Goal: Task Accomplishment & Management: Manage account settings

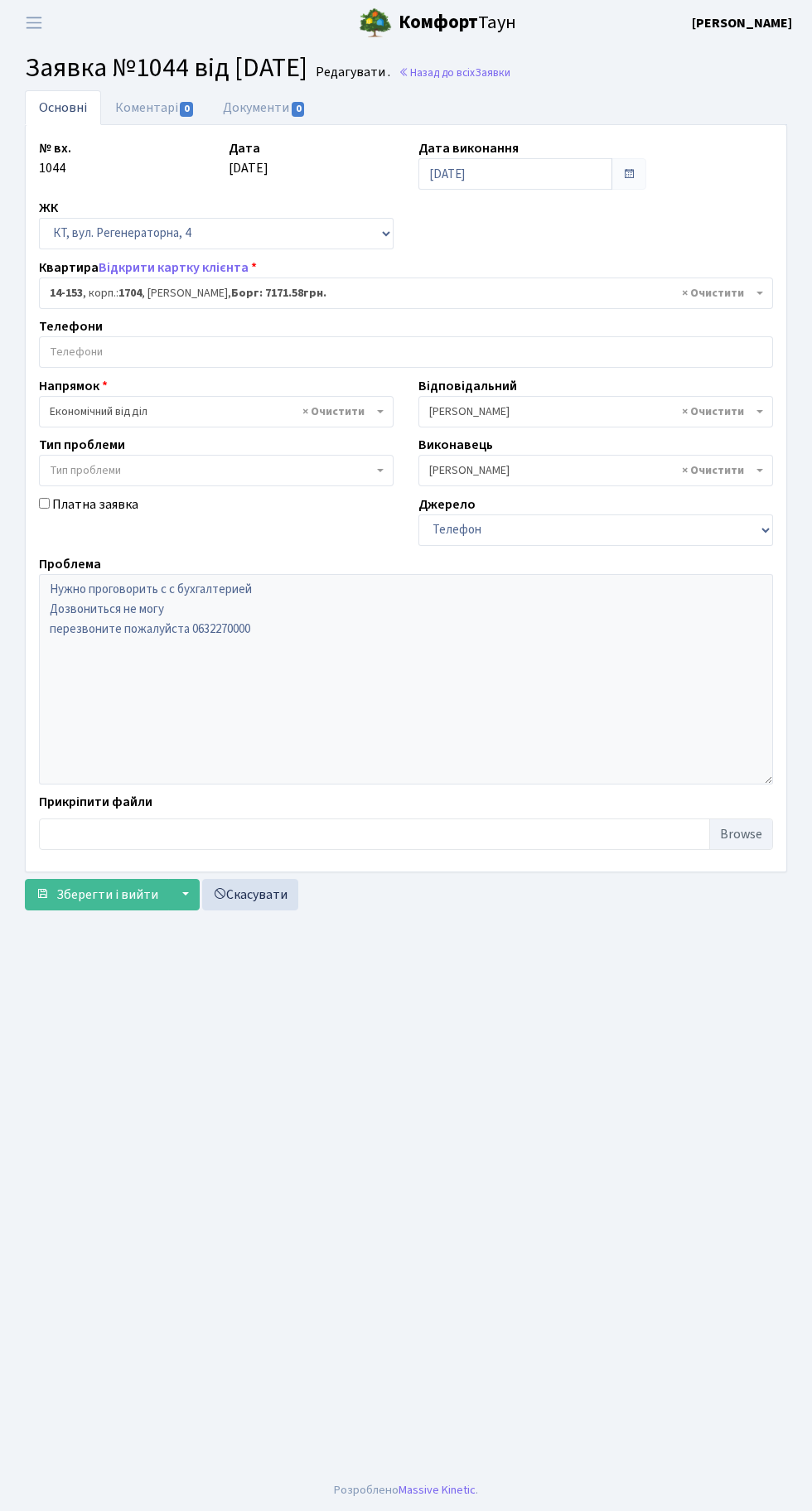
select select "7530"
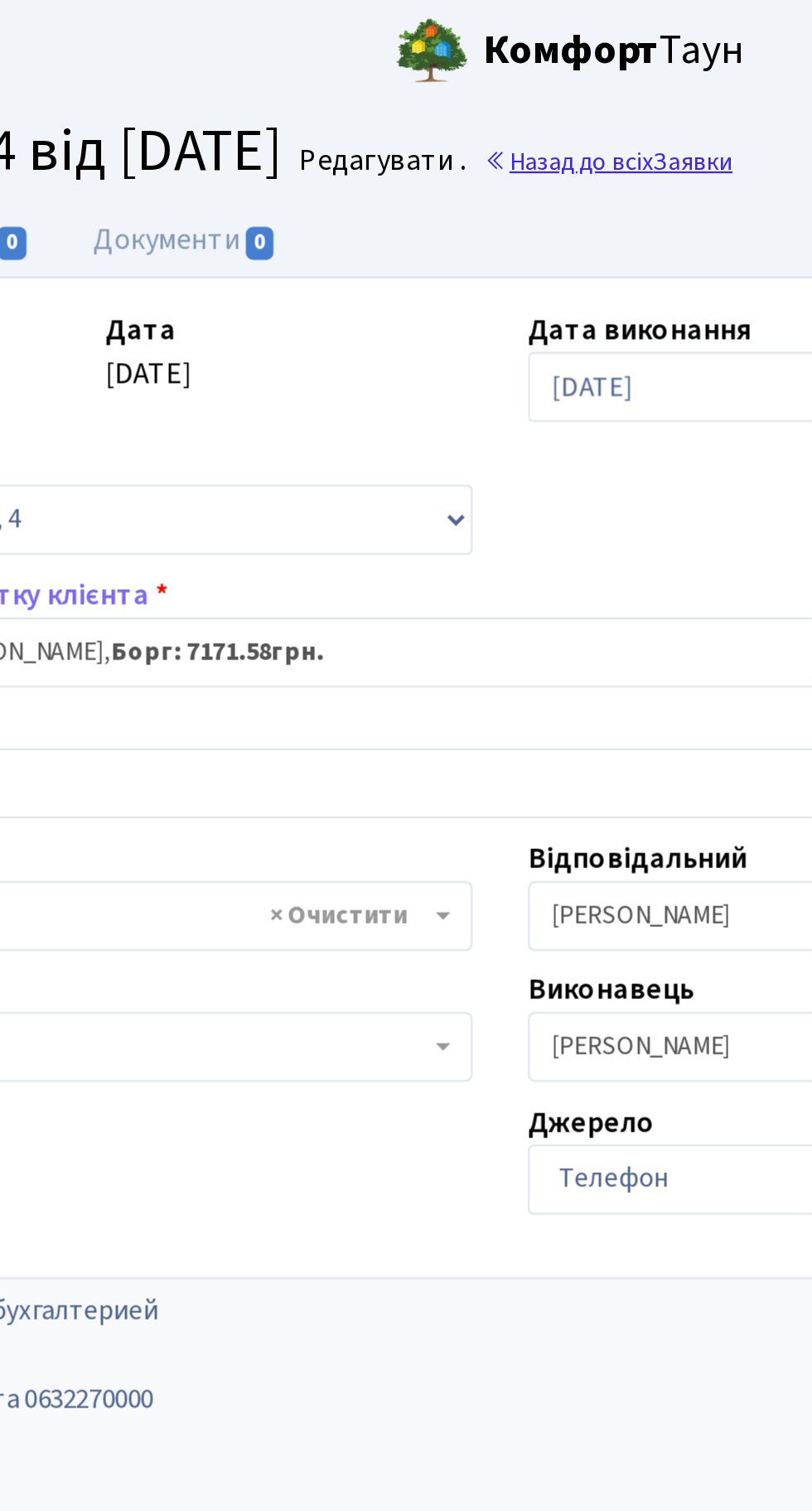
click at [488, 72] on link "Назад до всіх Заявки" at bounding box center [454, 72] width 112 height 16
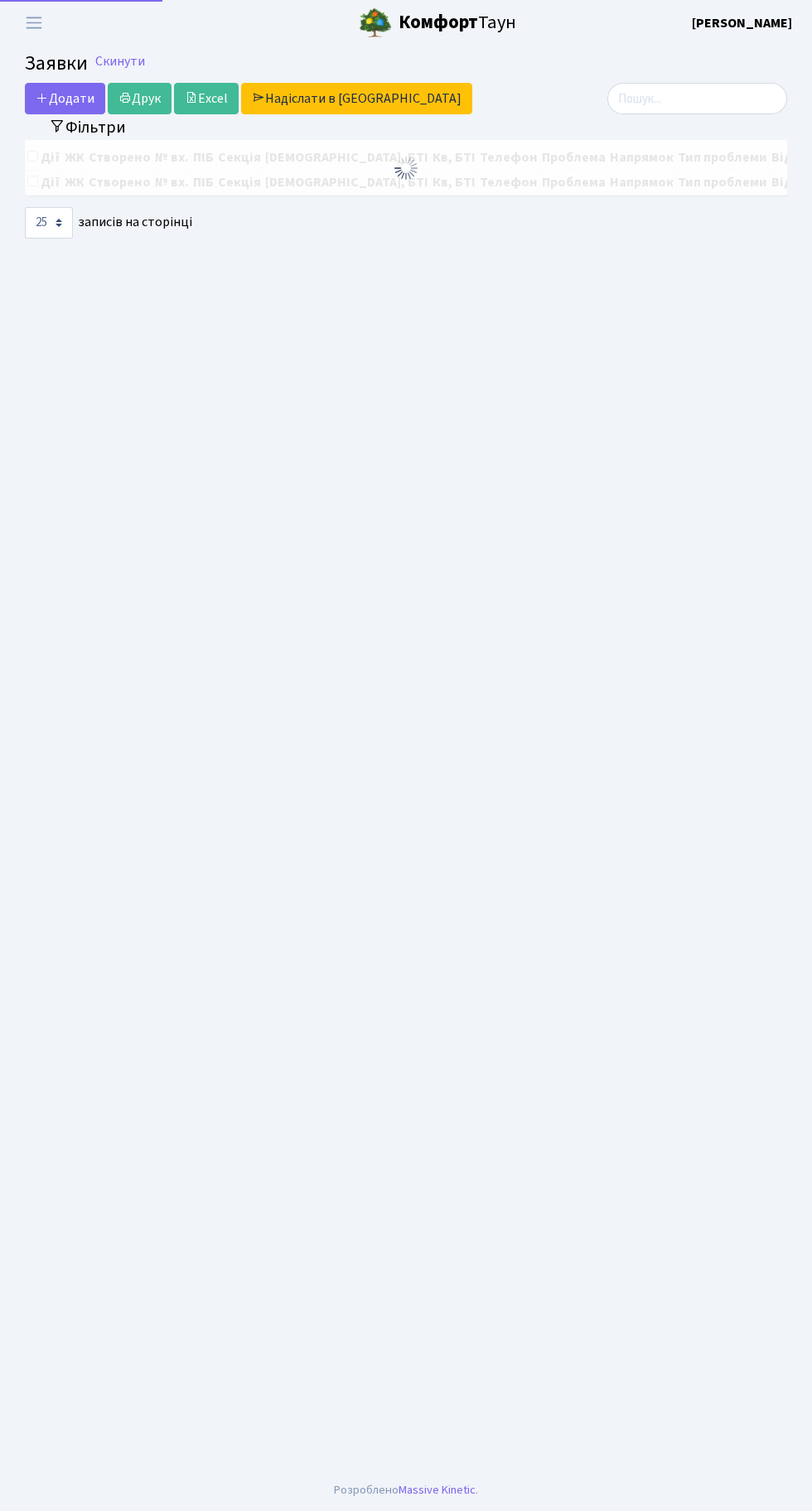
select select "25"
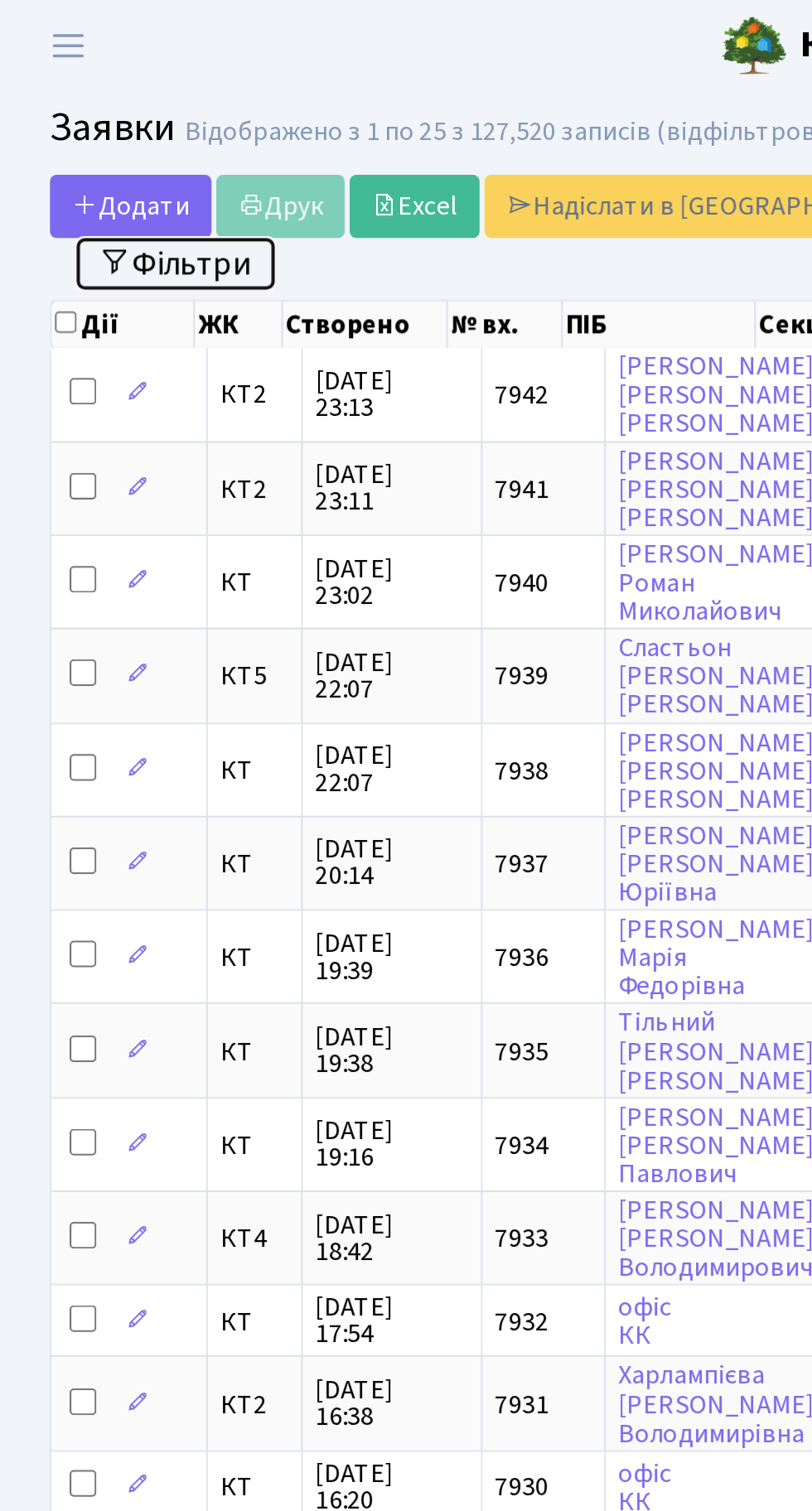
click at [98, 130] on button "Фільтри" at bounding box center [87, 131] width 98 height 26
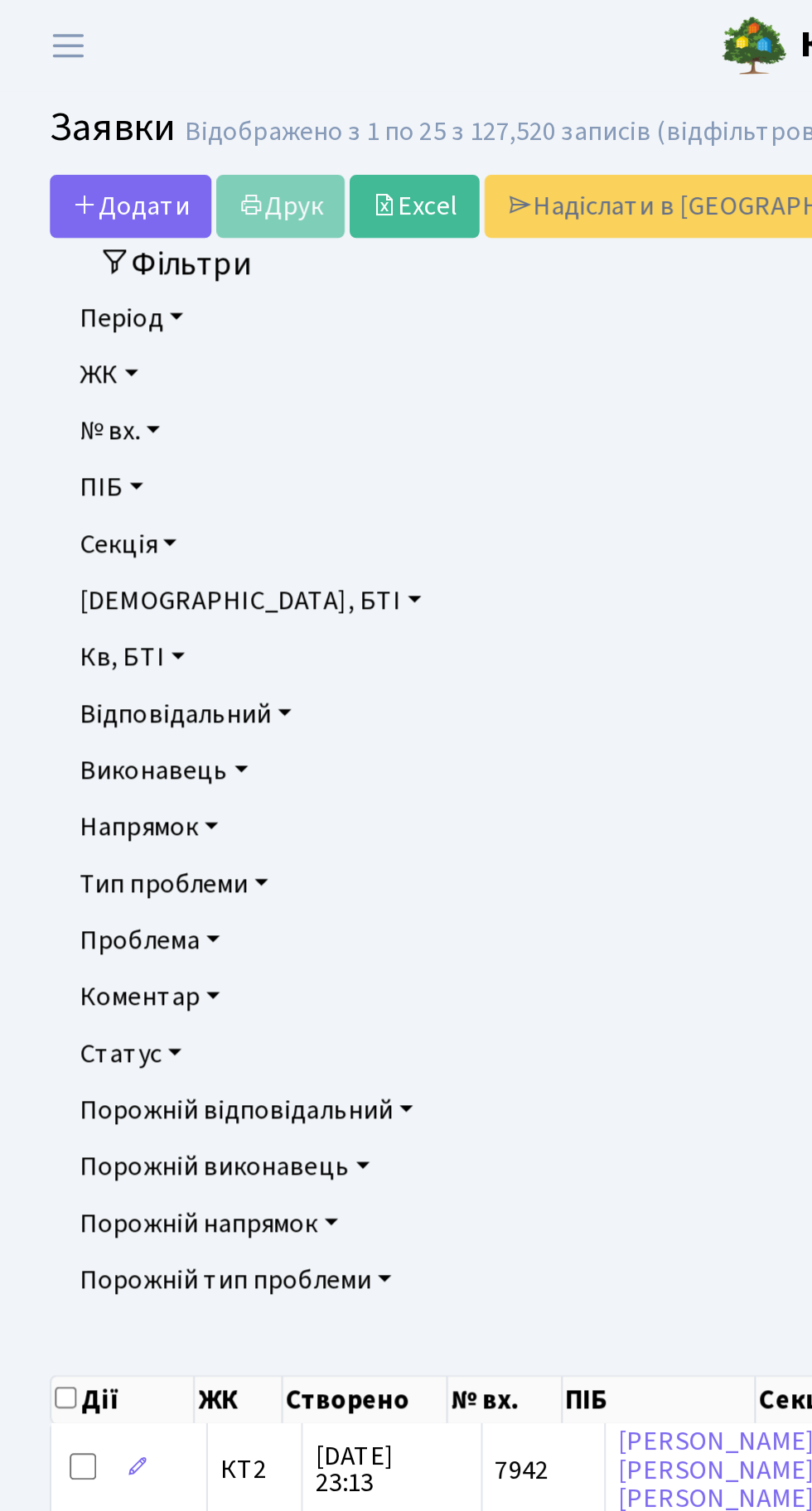
click at [91, 418] on link "Напрямок" at bounding box center [406, 411] width 732 height 28
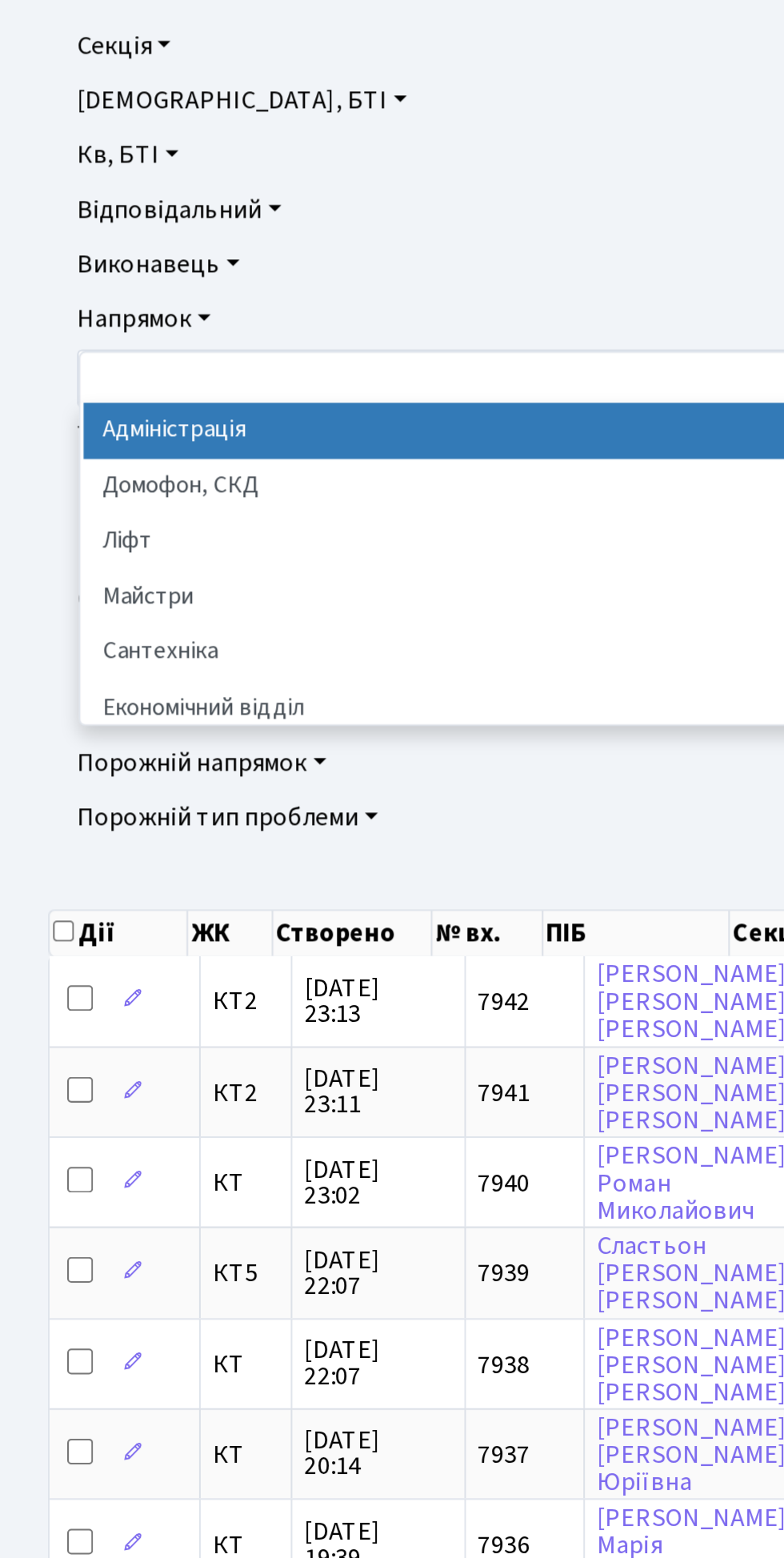
click at [96, 563] on li "Сантехніка" at bounding box center [392, 563] width 701 height 28
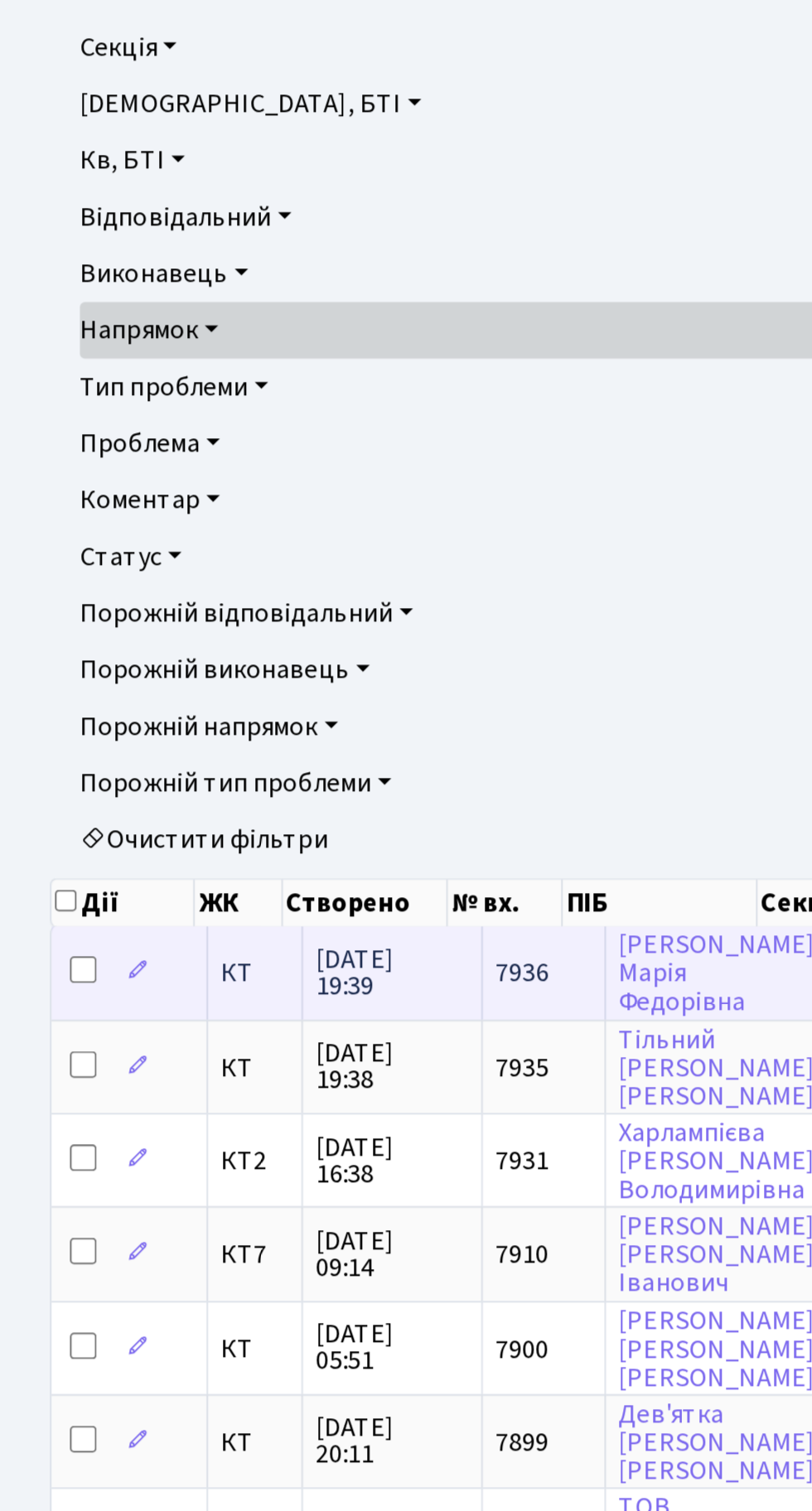
click at [42, 728] on input "checkbox" at bounding box center [42, 730] width 13 height 13
checkbox input "true"
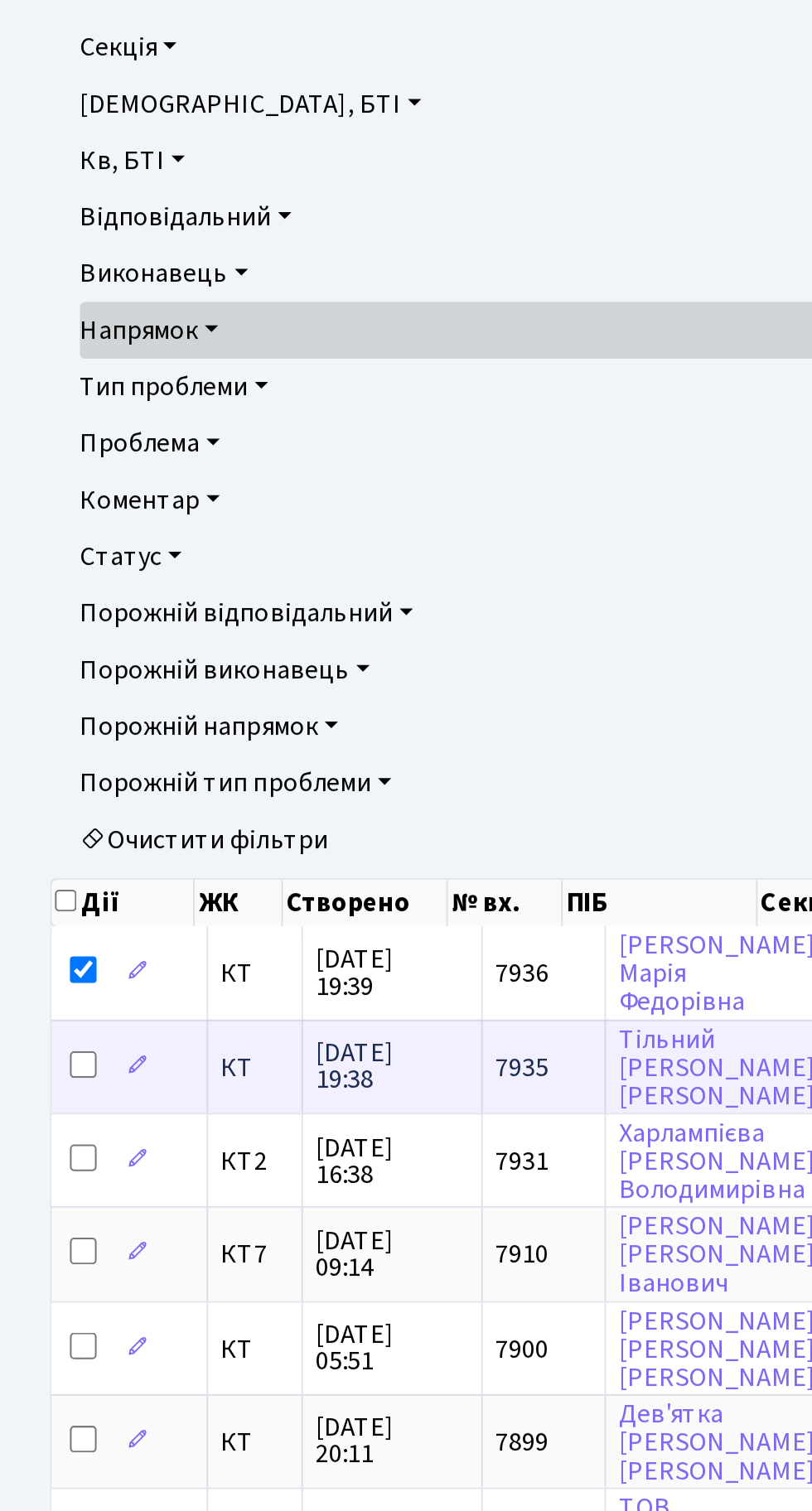
click at [40, 777] on input "checkbox" at bounding box center [42, 777] width 13 height 13
checkbox input "true"
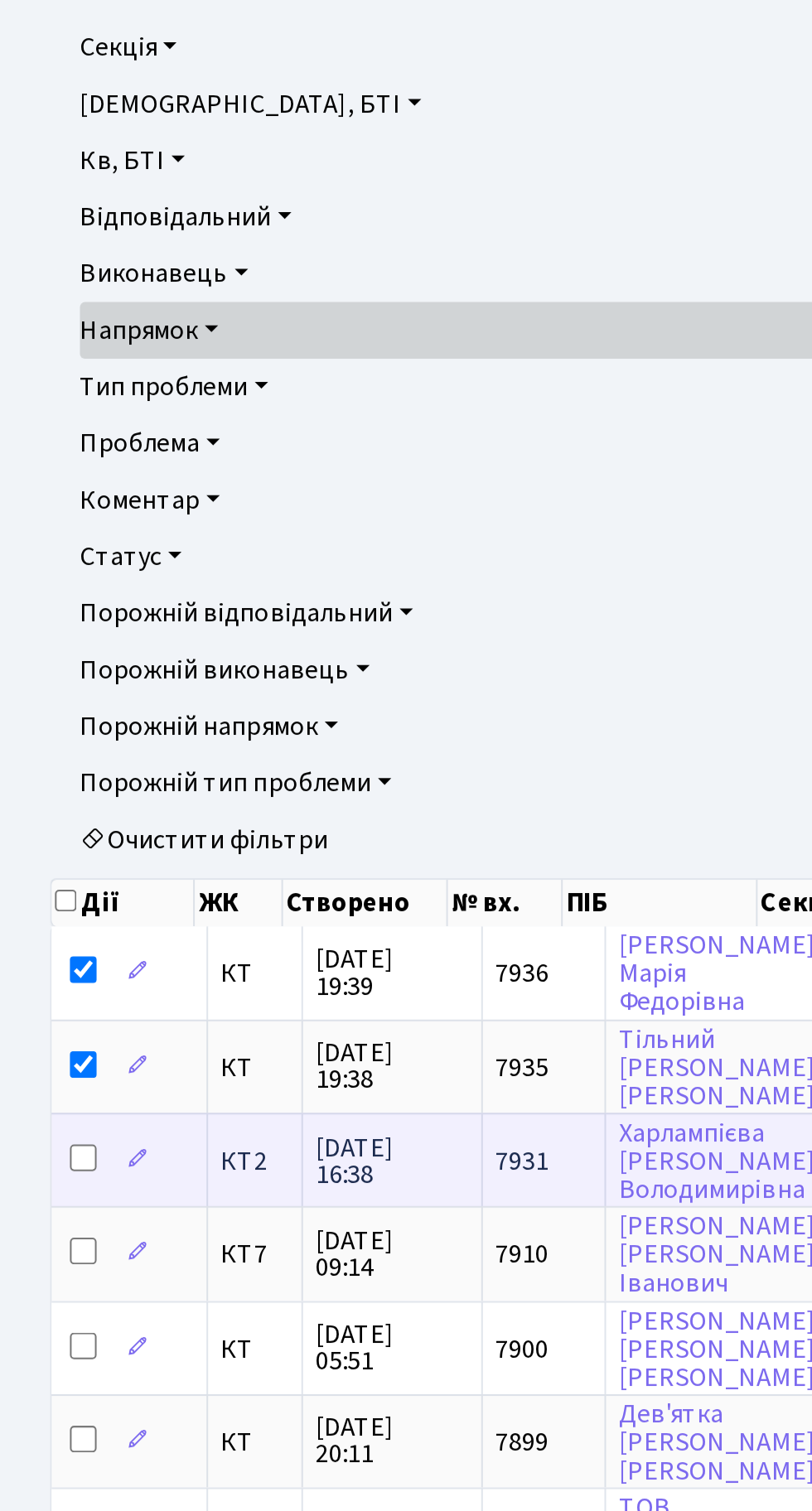
click at [44, 818] on input "checkbox" at bounding box center [42, 823] width 13 height 13
checkbox input "true"
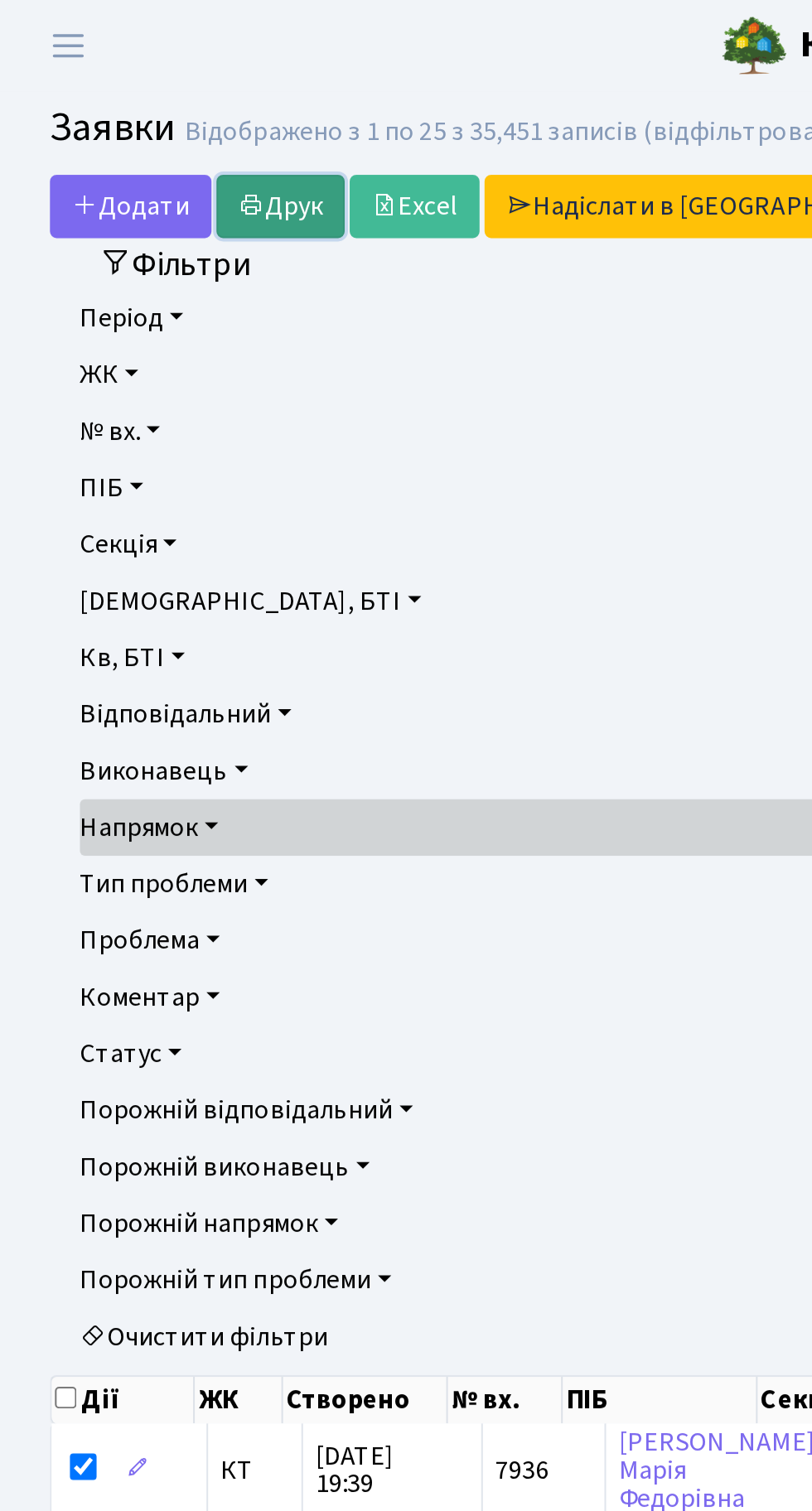
click at [144, 98] on link "Друк" at bounding box center [139, 103] width 64 height 31
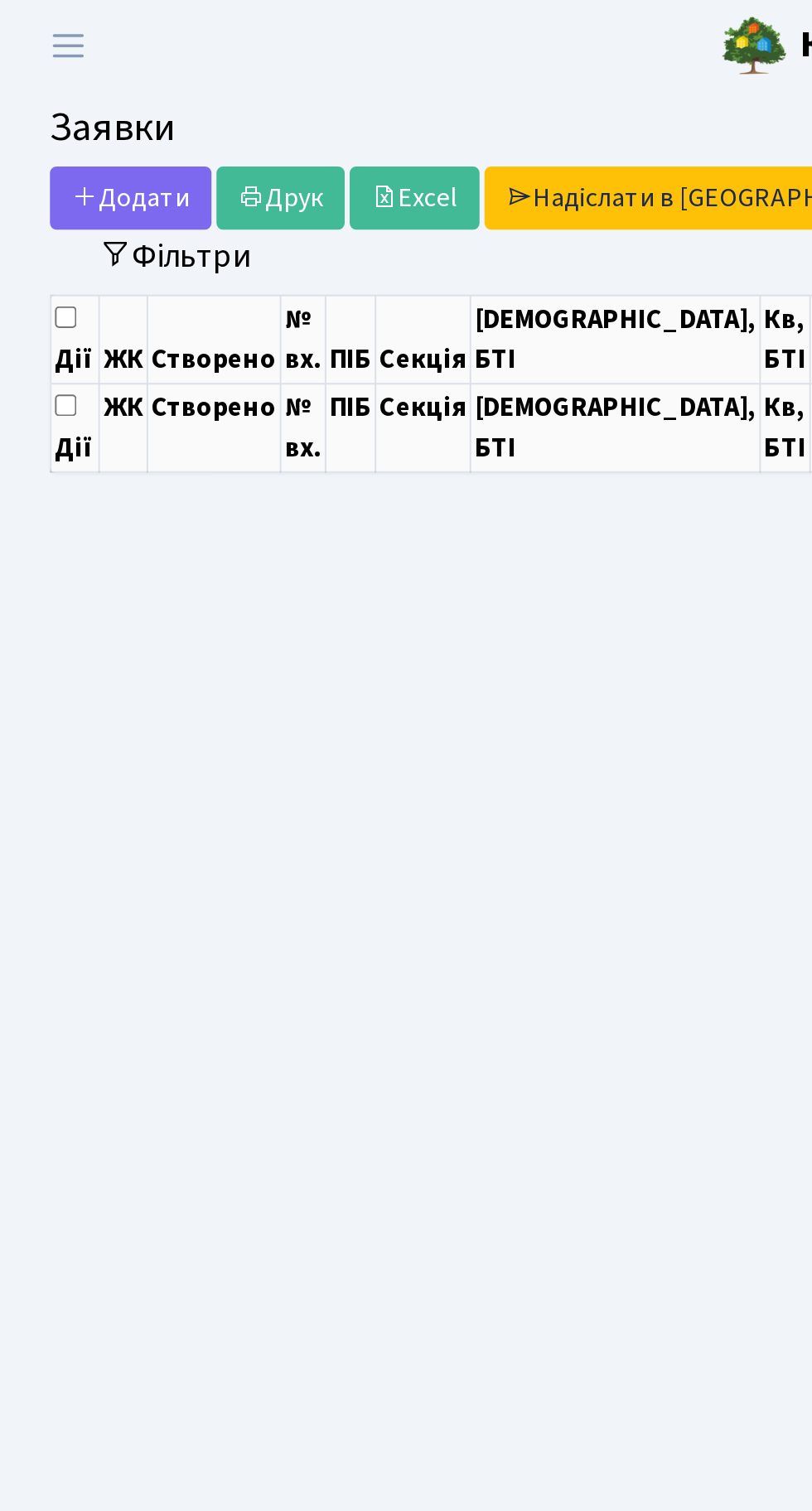
select select "25"
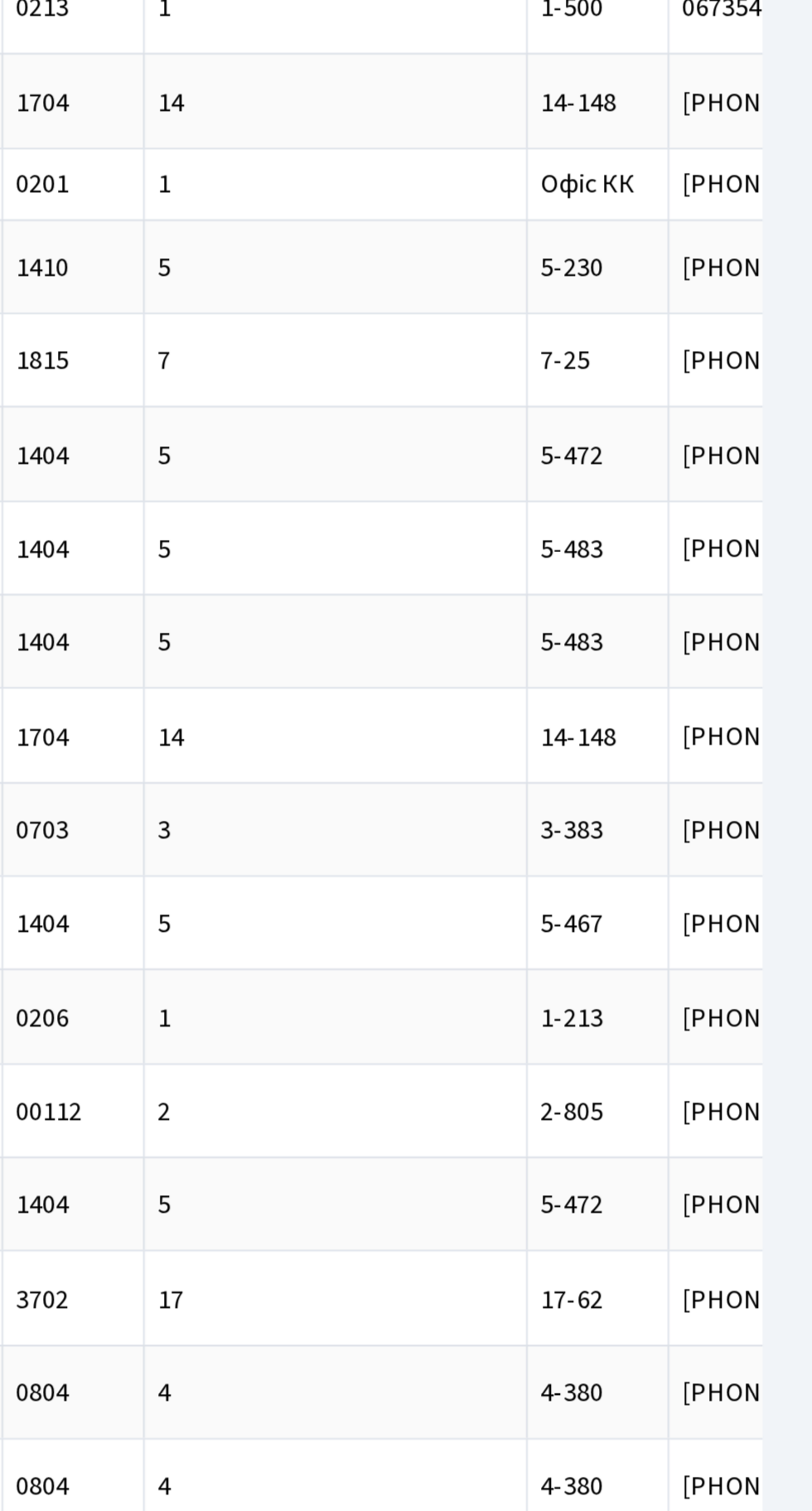
scroll to position [0, 43]
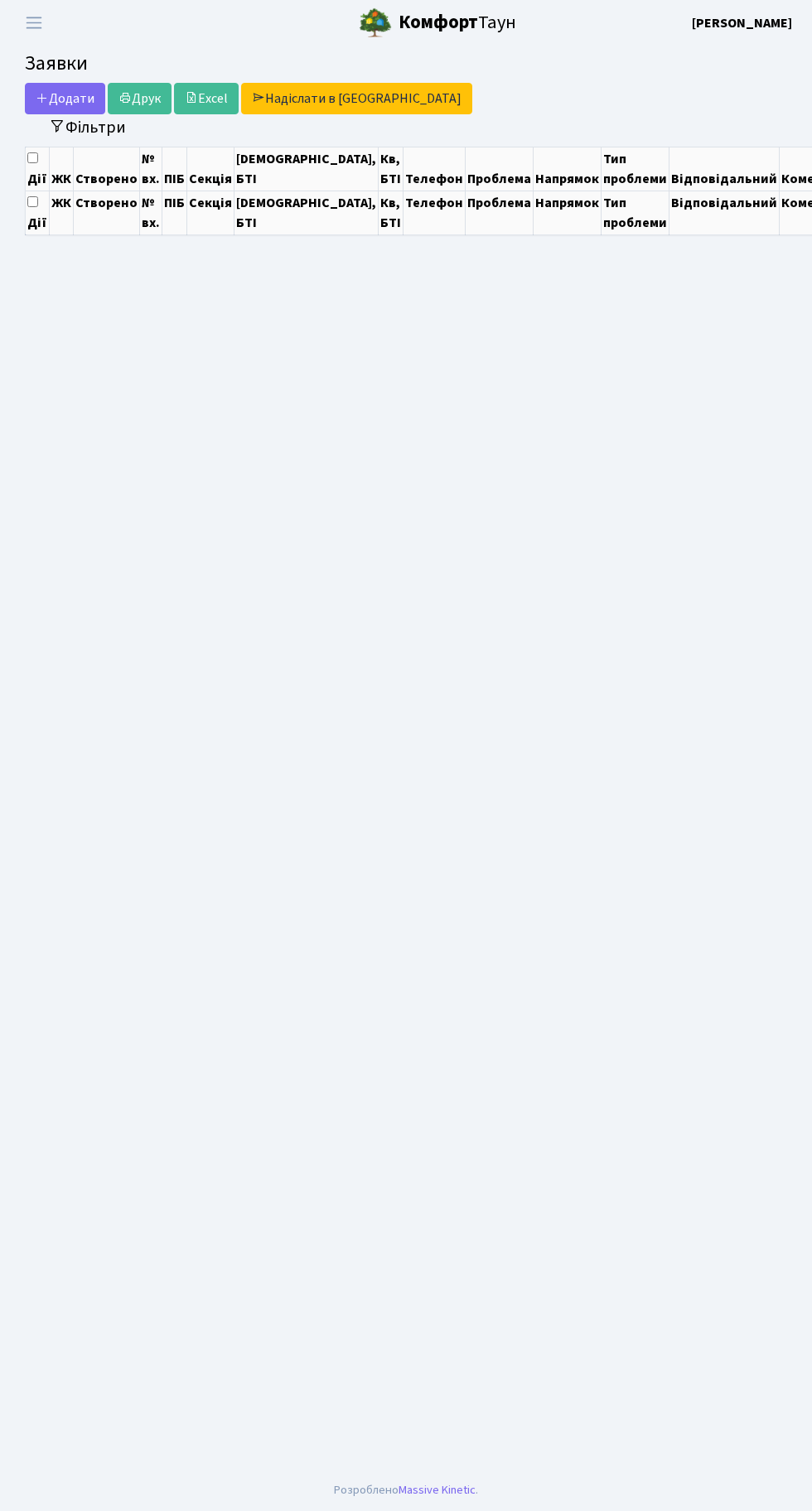
select select "25"
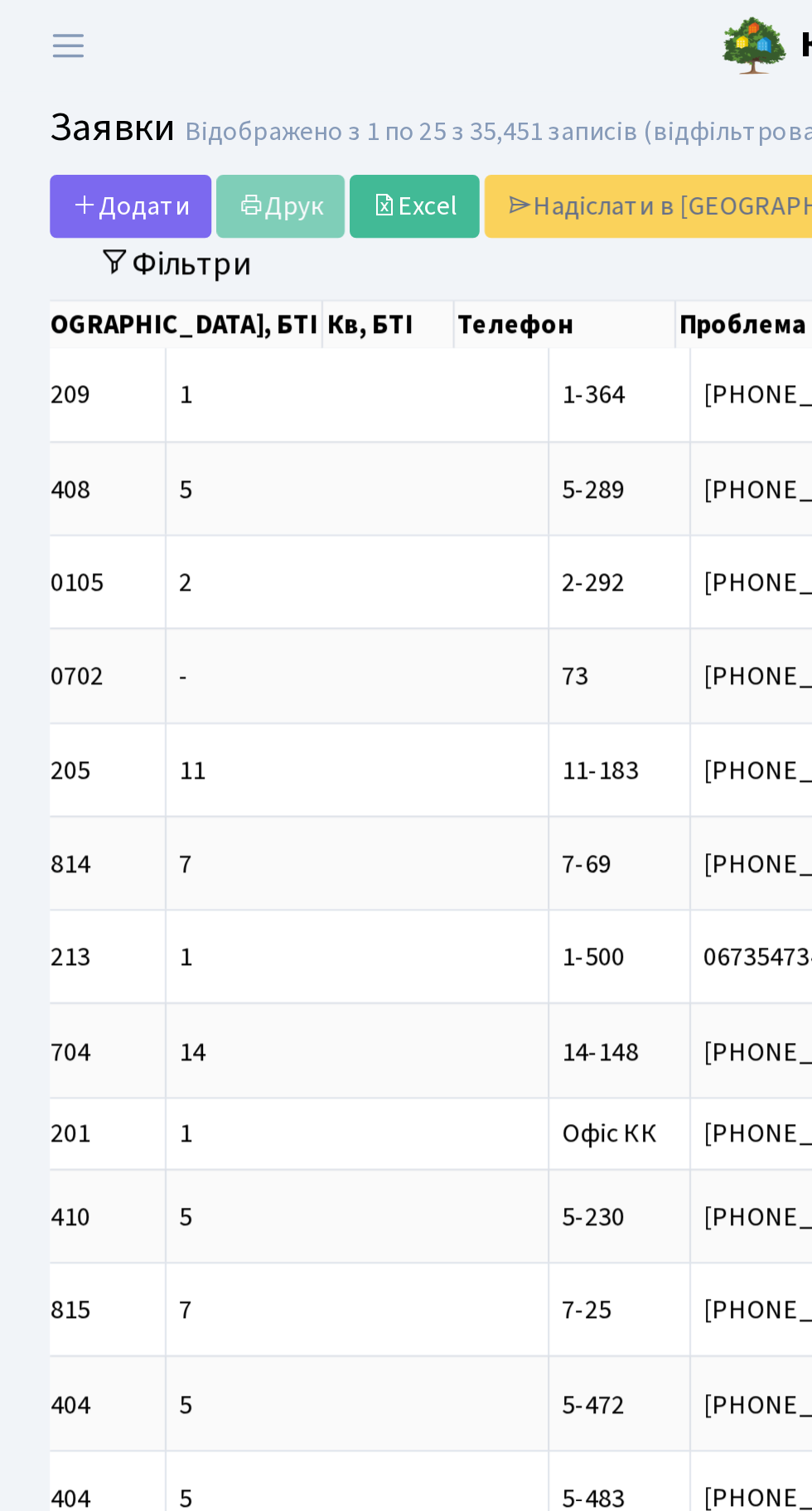
scroll to position [0, 663]
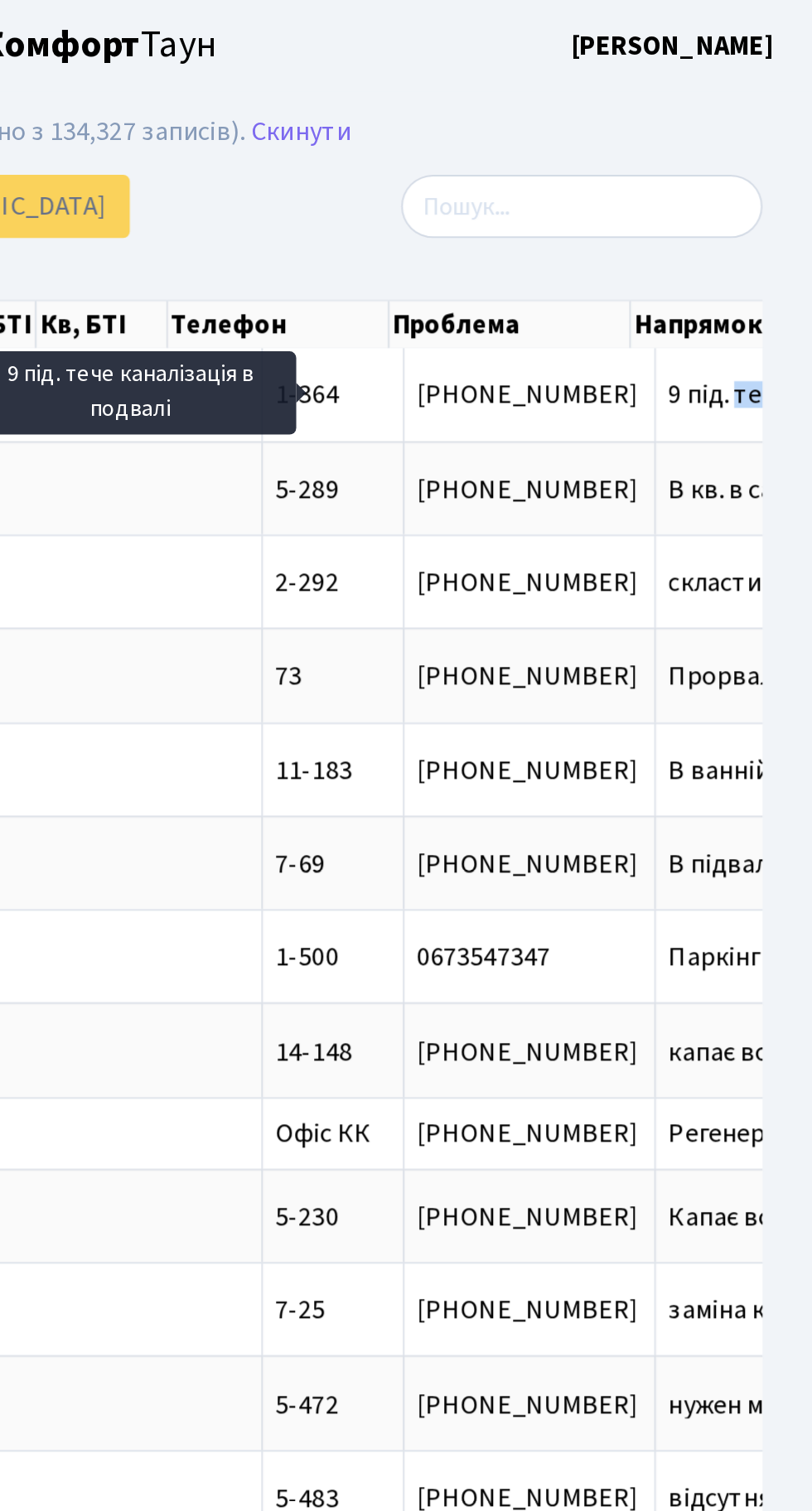
click at [671, 37] on header "Комфорт Таун Тихонов М. І. Мій обліковий запис Вийти" at bounding box center [406, 22] width 812 height 45
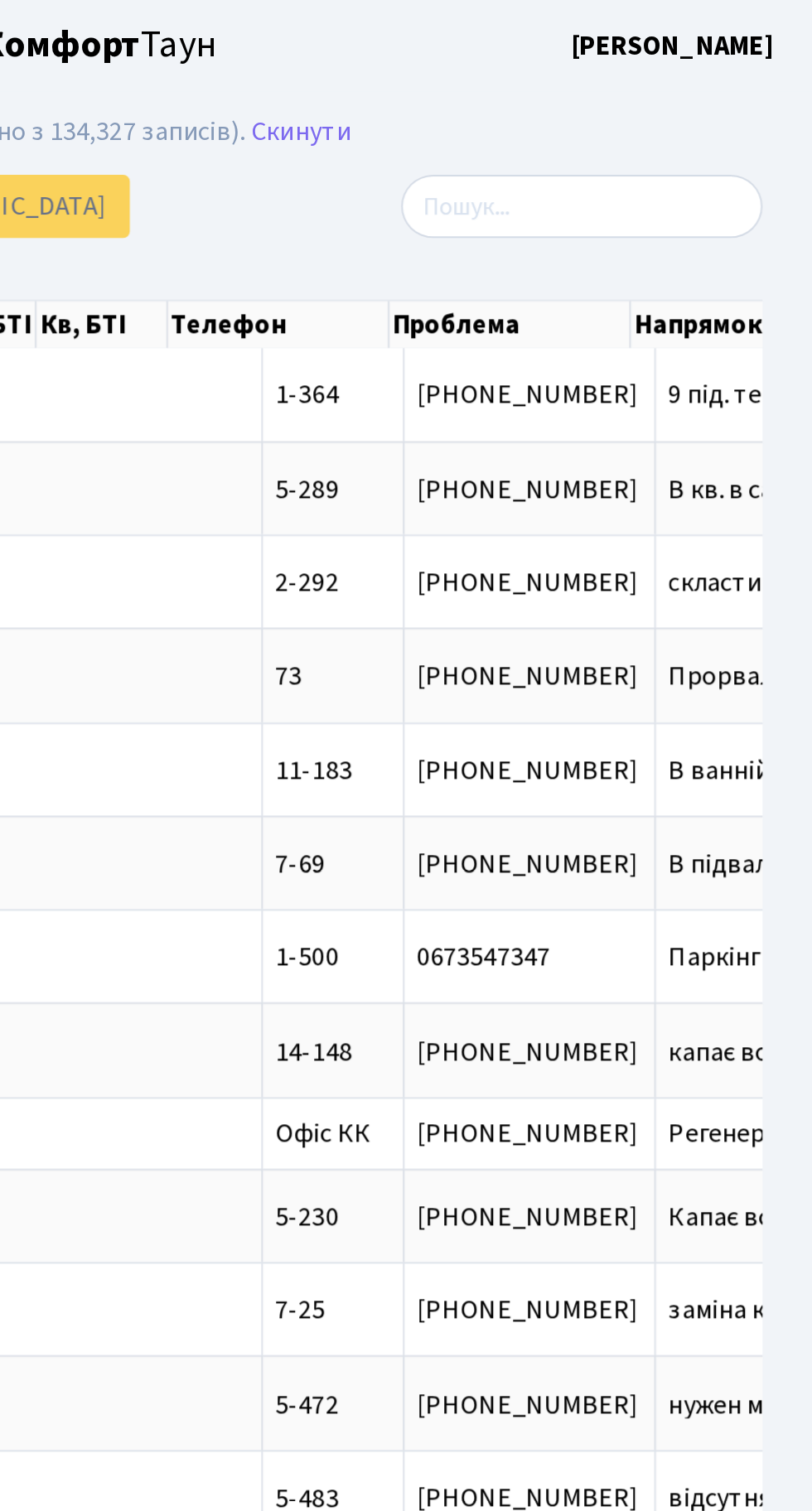
scroll to position [0, 183]
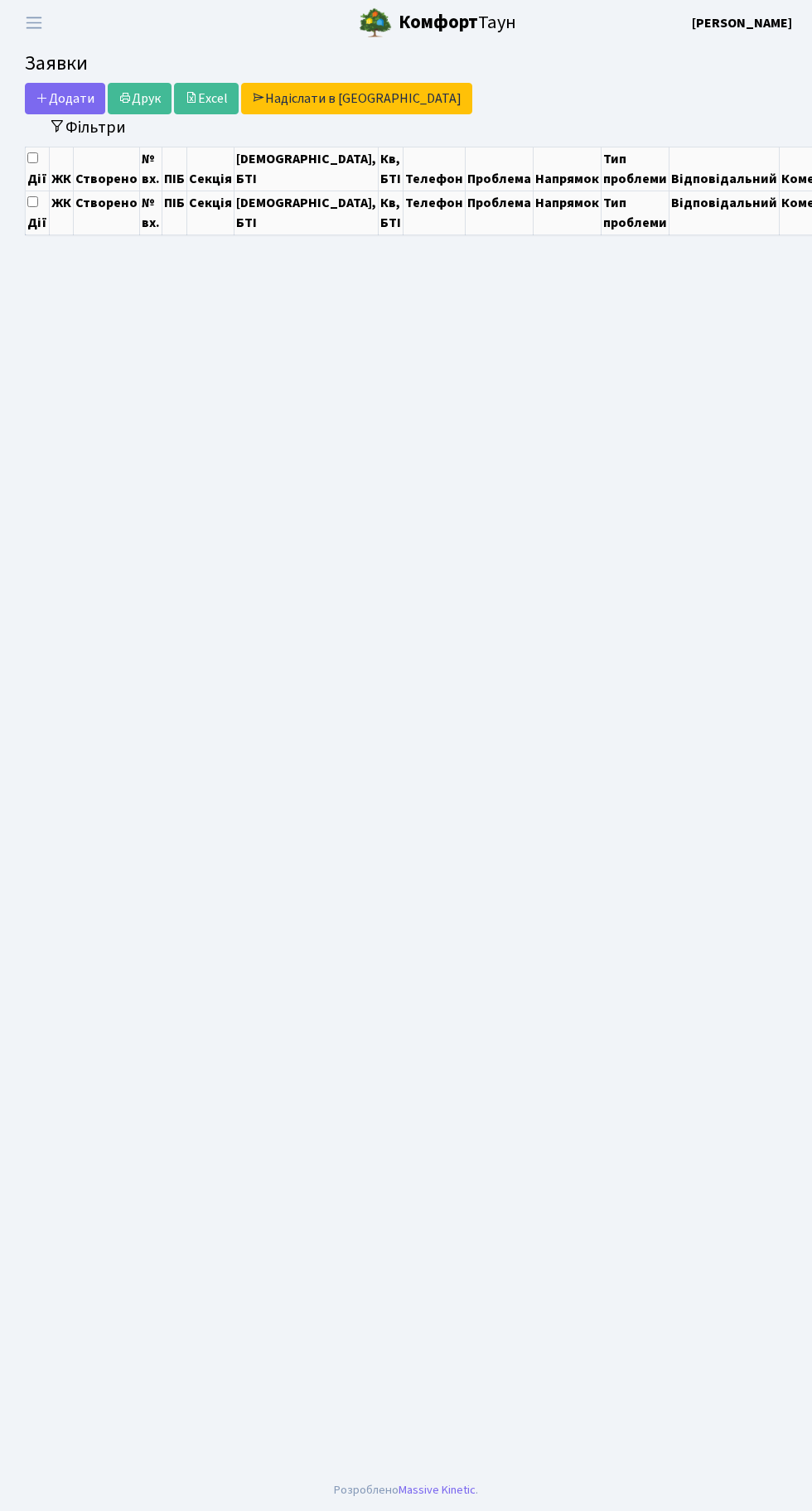
select select "25"
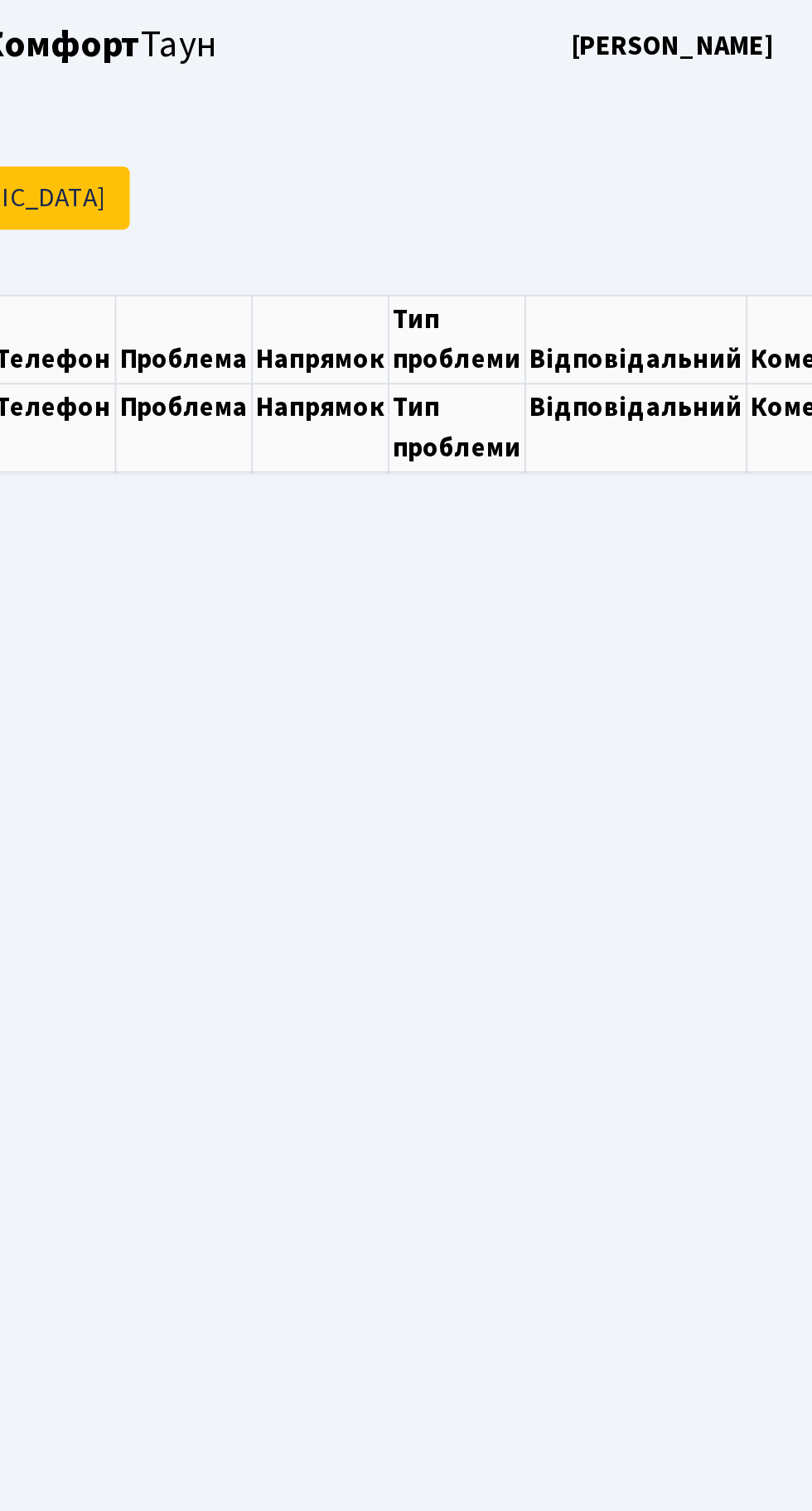
select select "25"
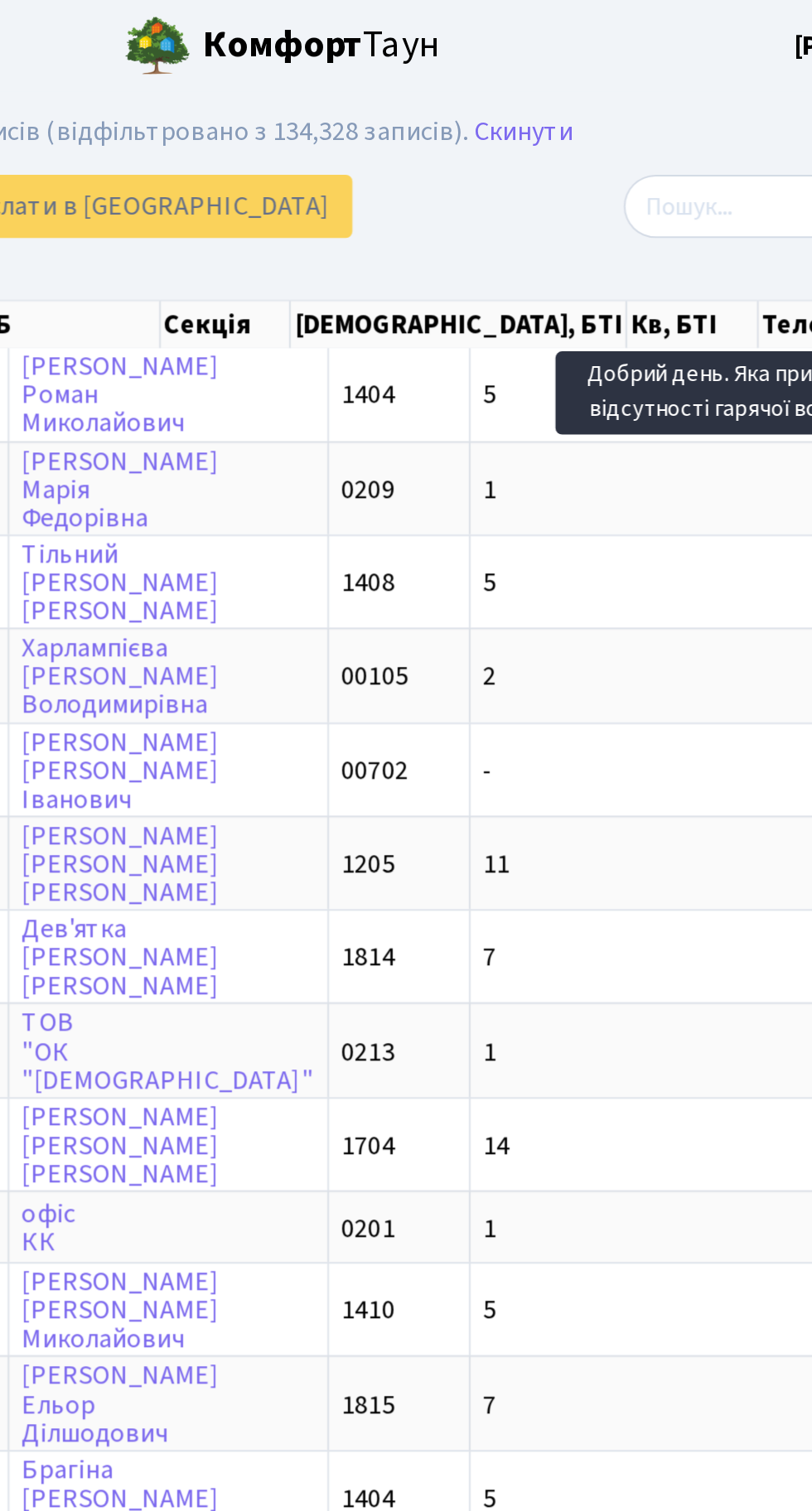
click at [495, 98] on div "Додати Друк Excel Надіслати в КАН" at bounding box center [275, 103] width 500 height 31
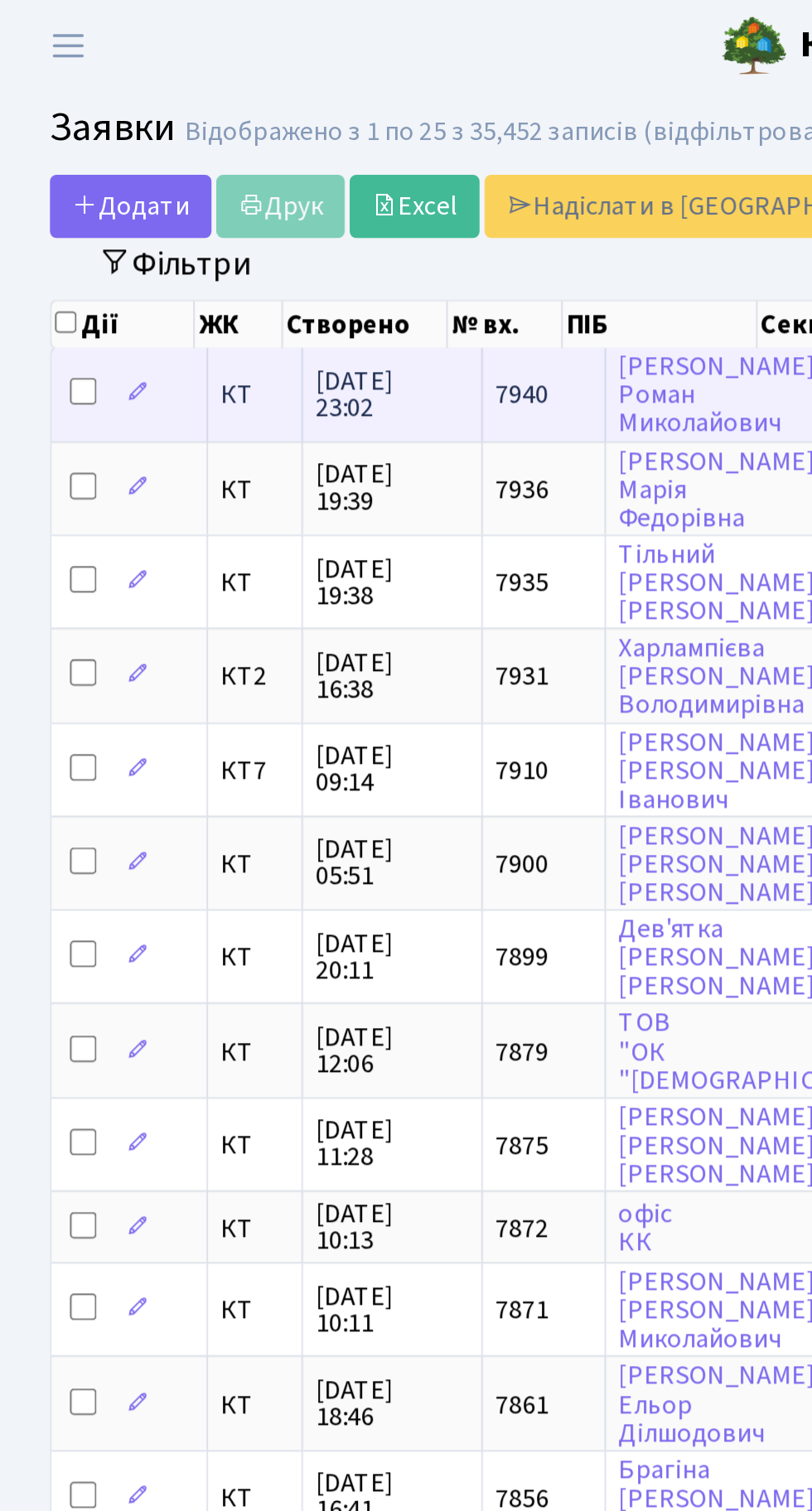
click at [44, 194] on input "checkbox" at bounding box center [42, 194] width 13 height 13
checkbox input "true"
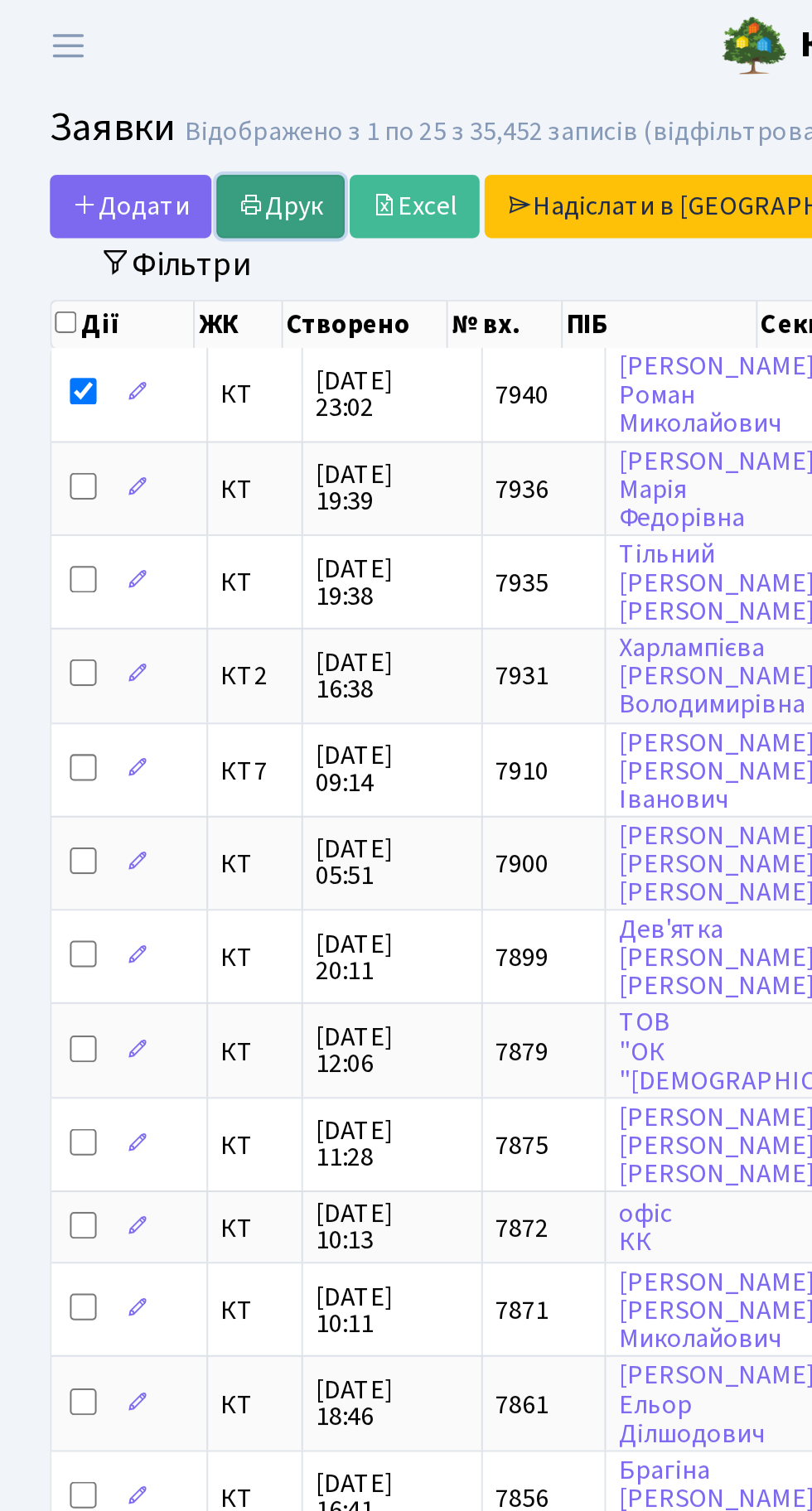
click at [145, 97] on link "Друк" at bounding box center [139, 103] width 64 height 31
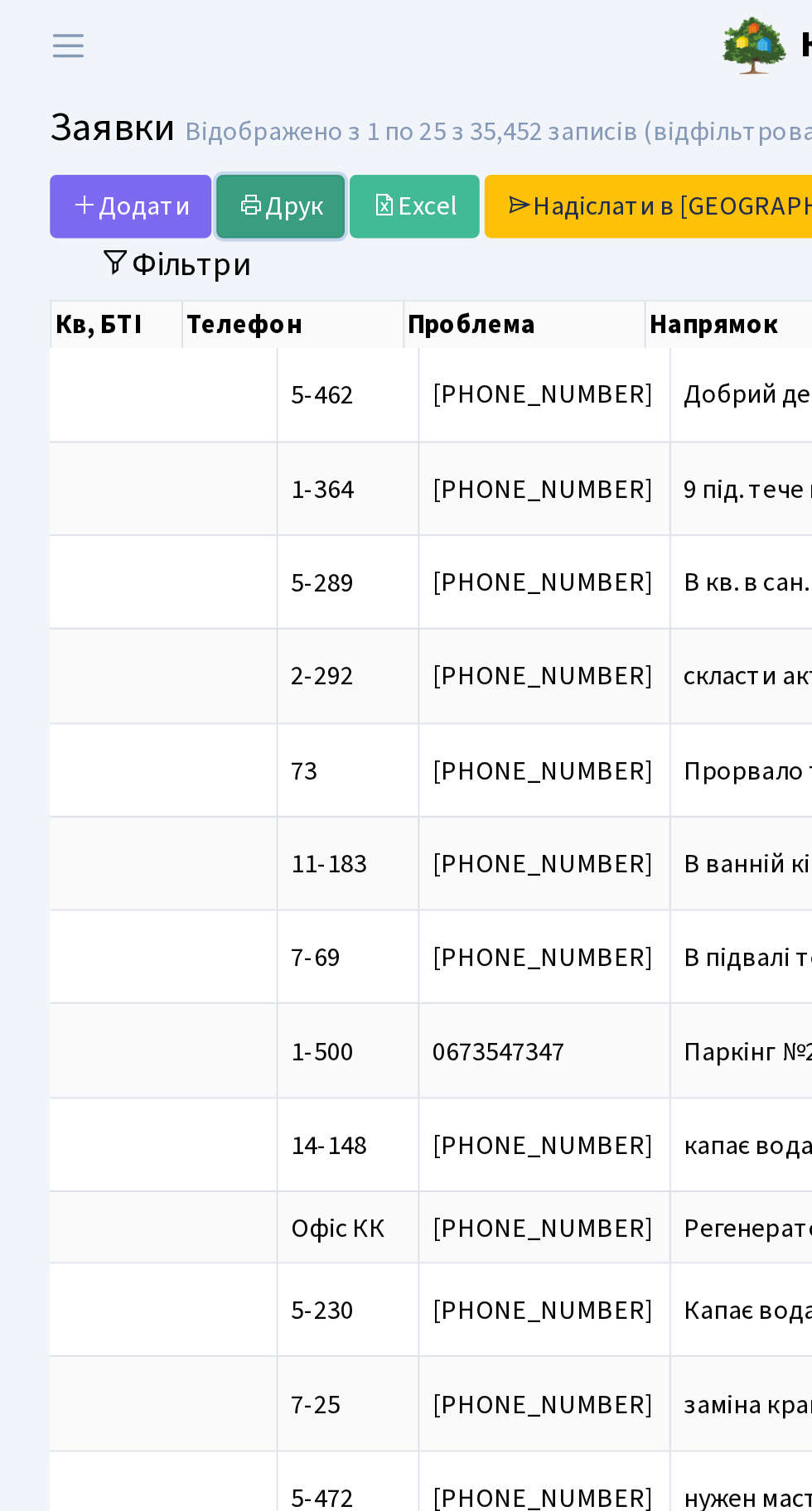
scroll to position [0, 586]
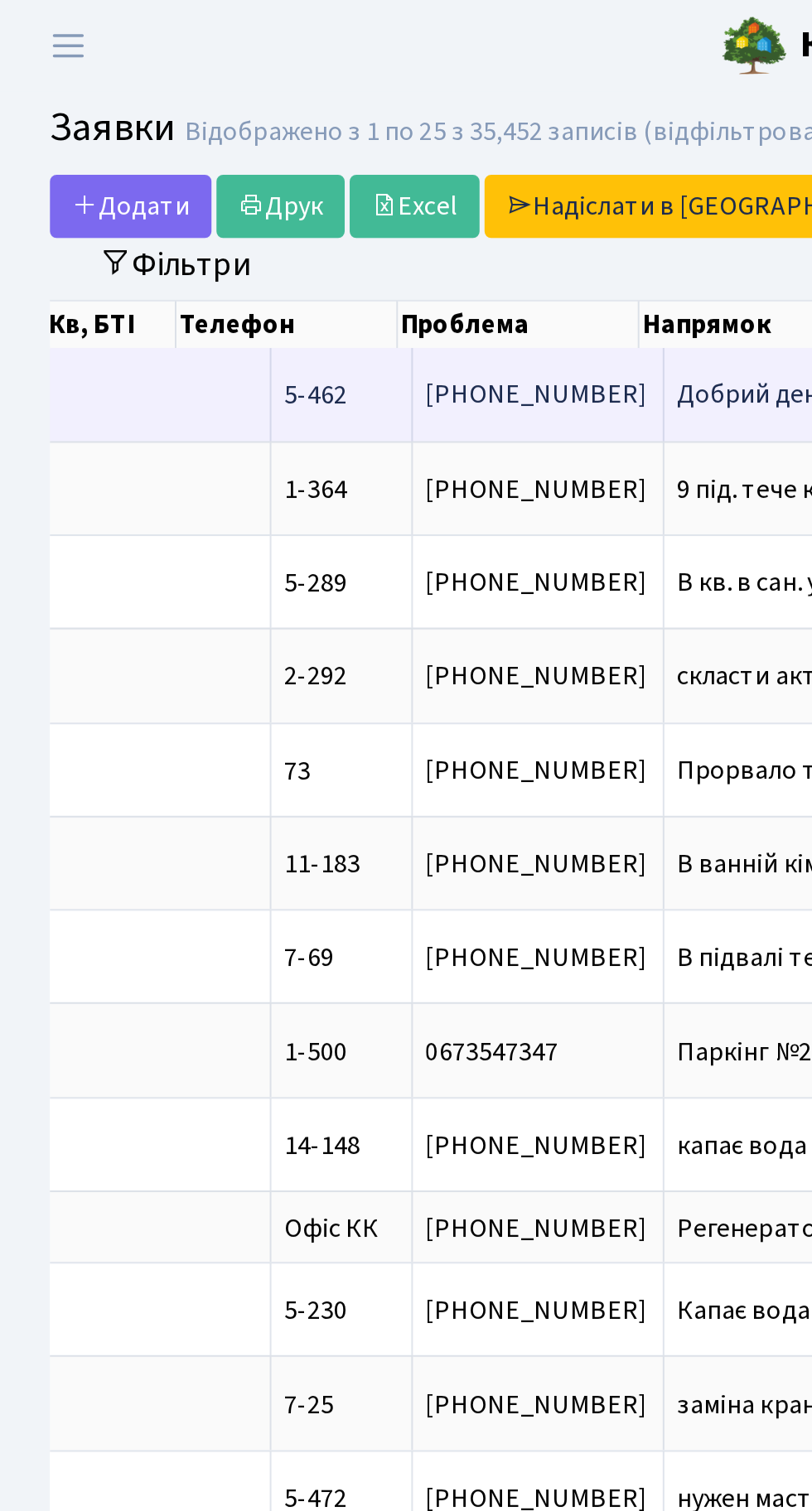
click at [337, 201] on span "Добрий день. Як[...]" at bounding box center [394, 196] width 114 height 19
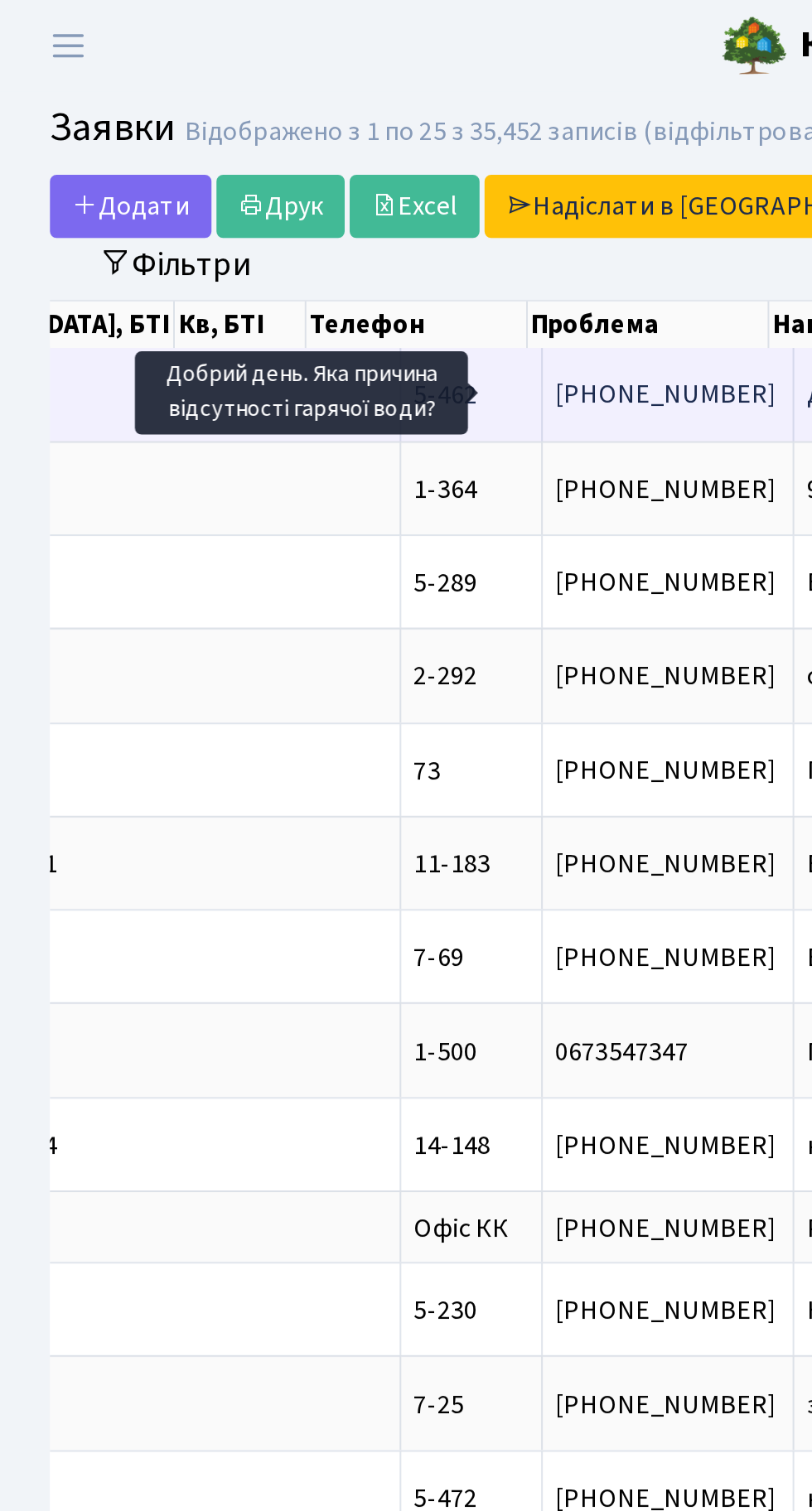
scroll to position [0, 502]
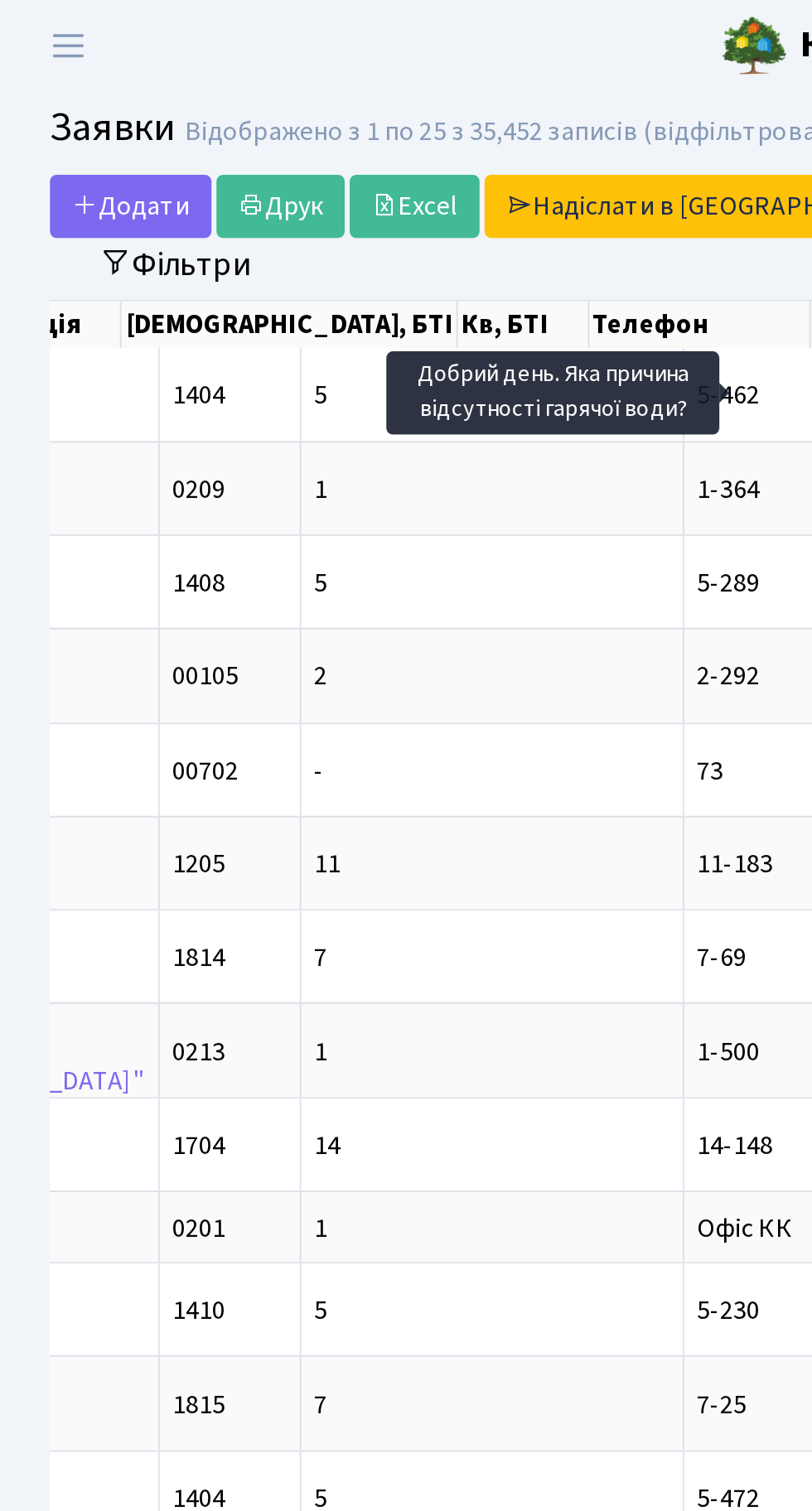
click at [299, 42] on header "Комфорт Таун Тихонов М. І. Мій обліковий запис Вийти" at bounding box center [406, 22] width 812 height 45
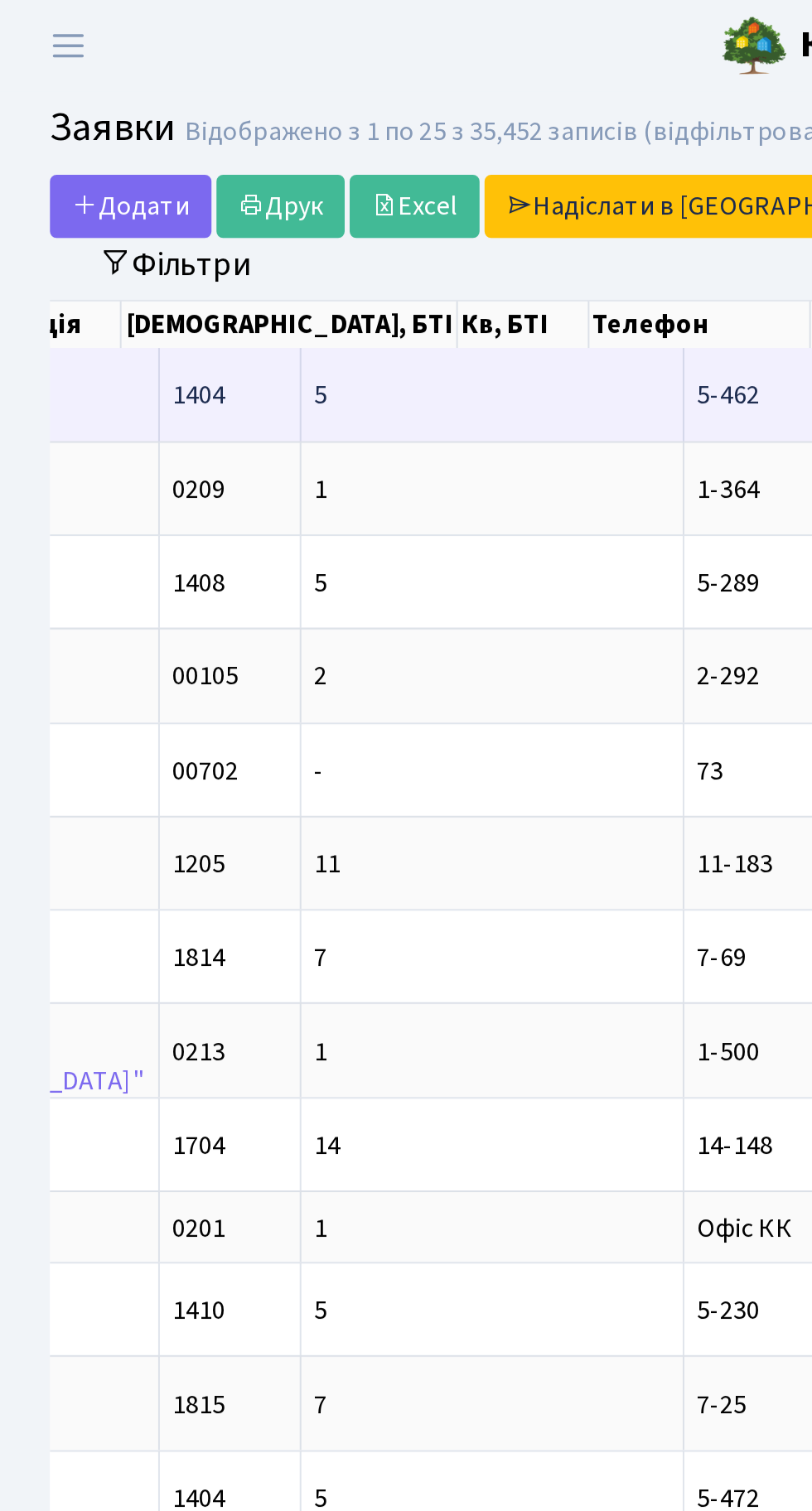
click at [411, 186] on td "[PHONE_NUMBER]" at bounding box center [473, 195] width 125 height 45
click at [341, 189] on td "5-462" at bounding box center [376, 195] width 70 height 45
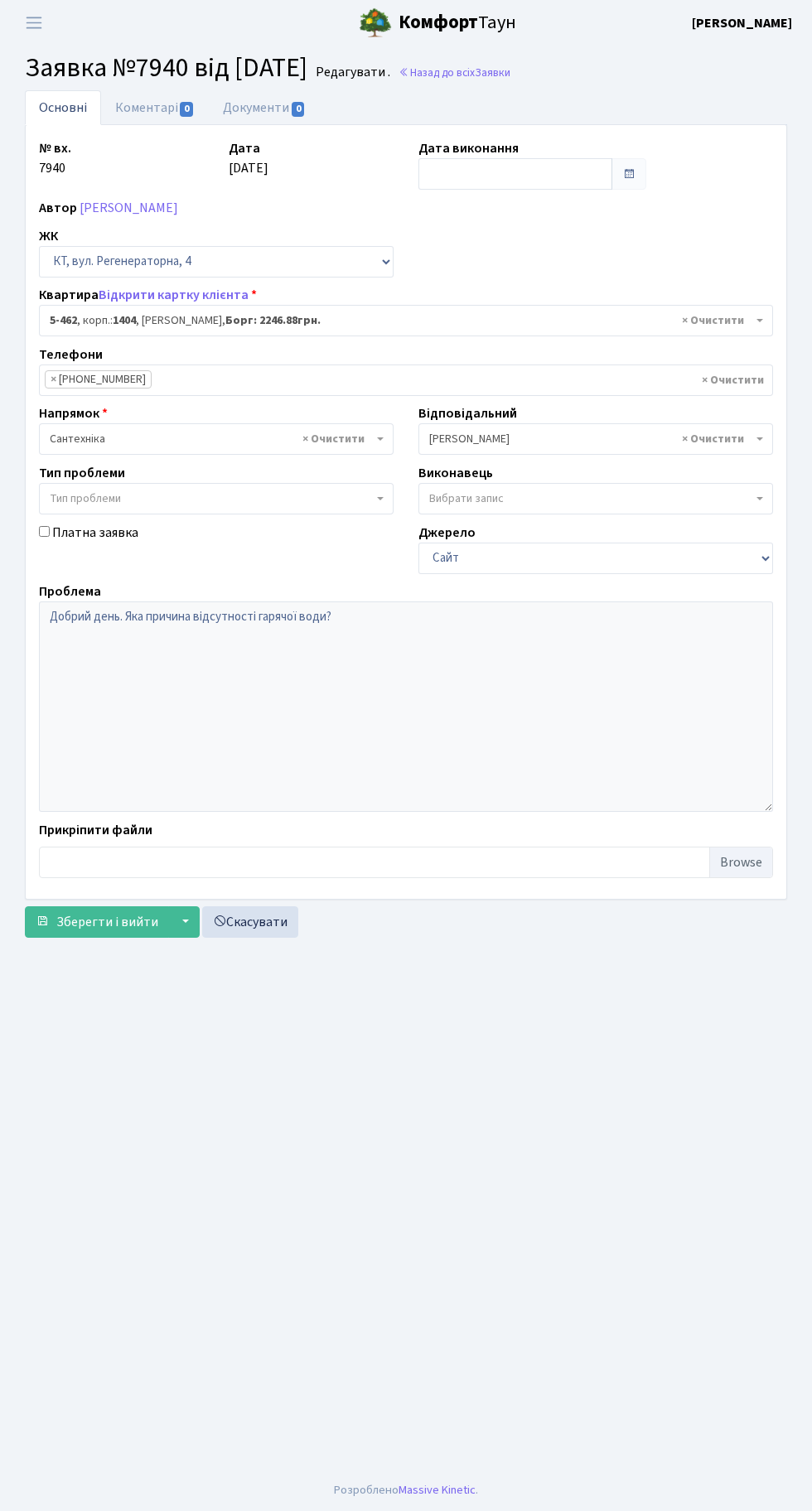
select select "2070"
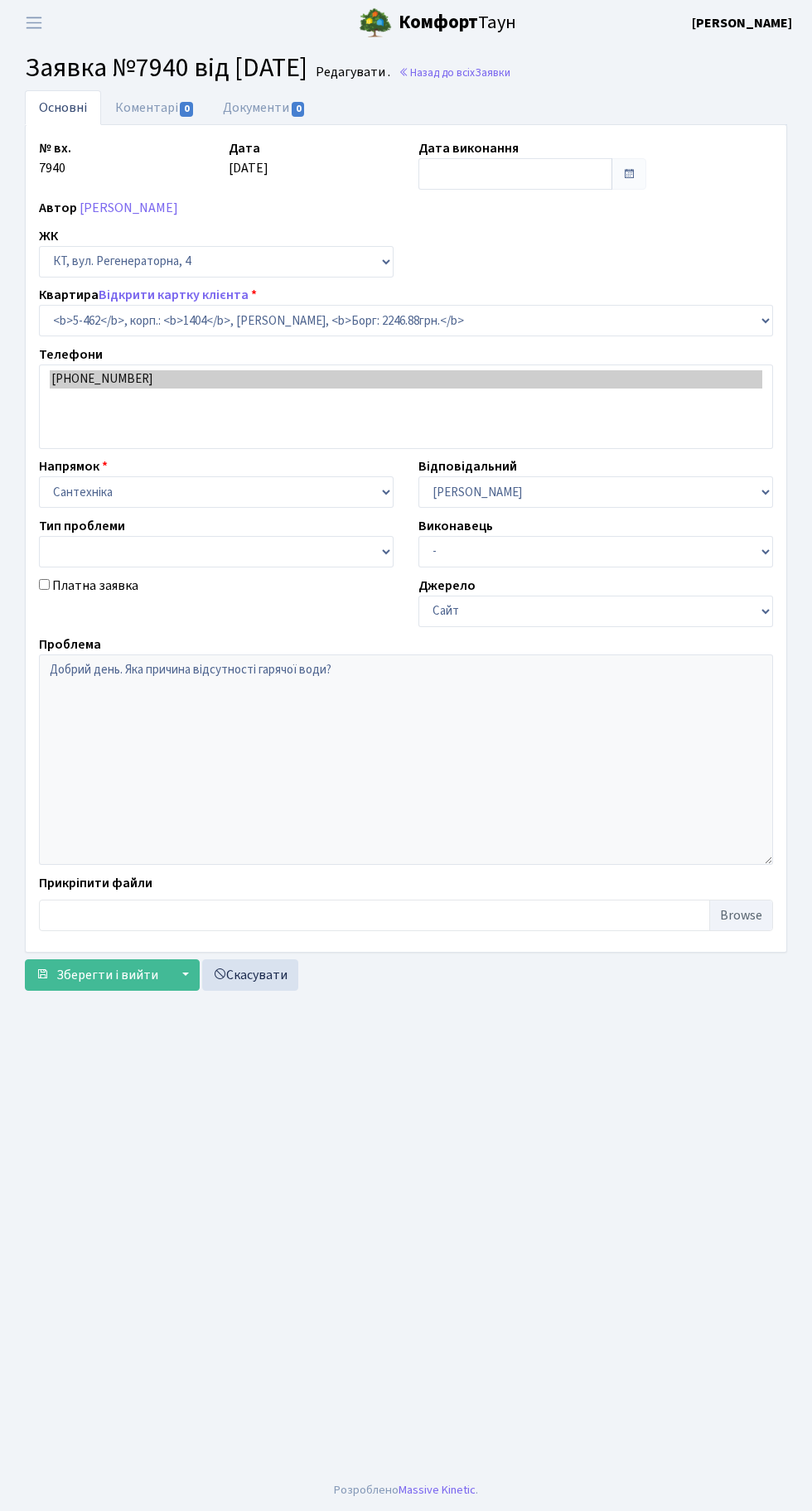
select select "2070"
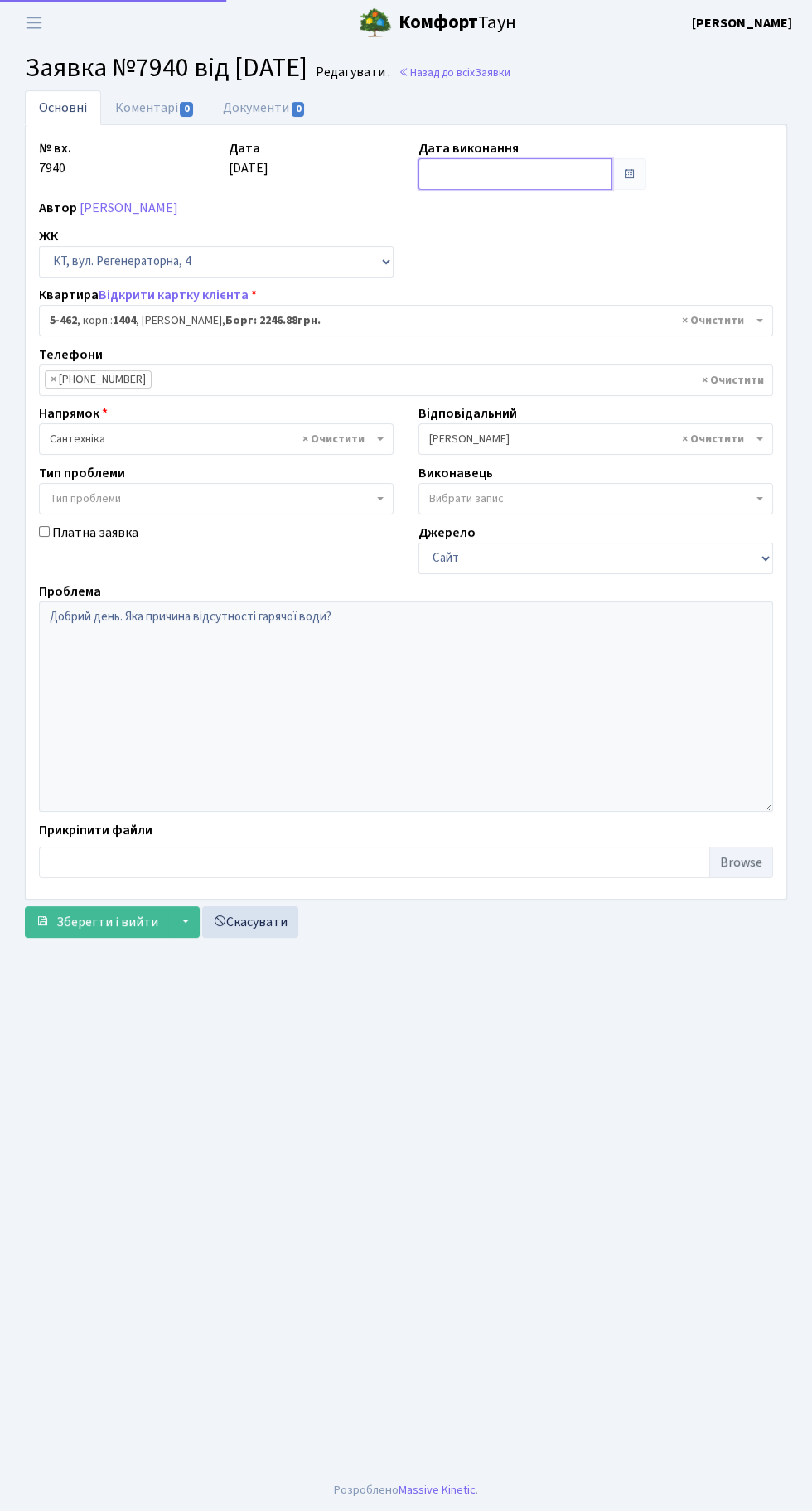
click at [536, 167] on input "text" at bounding box center [515, 174] width 194 height 31
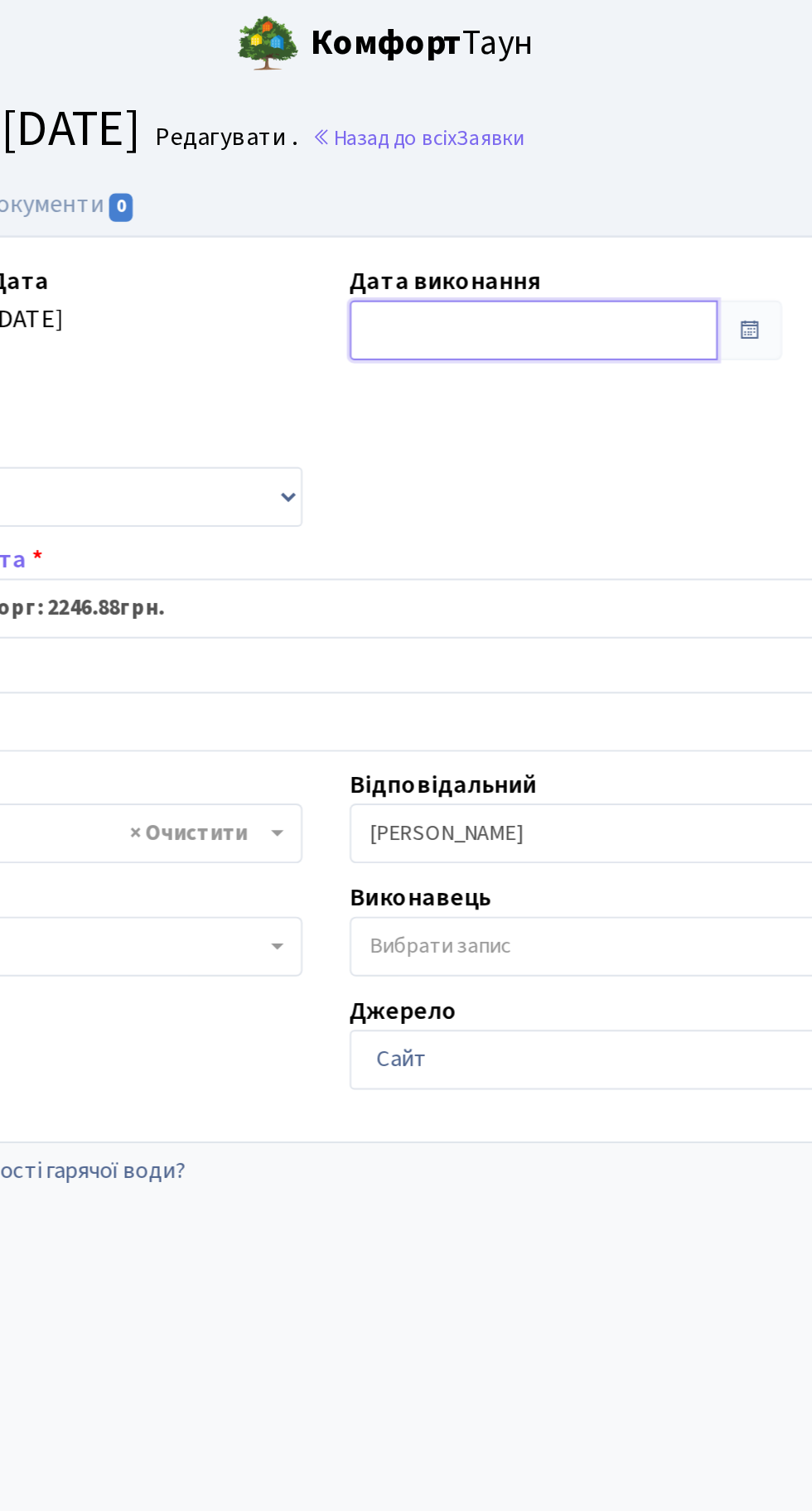
click at [488, 165] on input "text" at bounding box center [515, 174] width 194 height 31
click at [481, 169] on input "text" at bounding box center [515, 174] width 194 height 31
click at [463, 172] on input "text" at bounding box center [515, 174] width 194 height 31
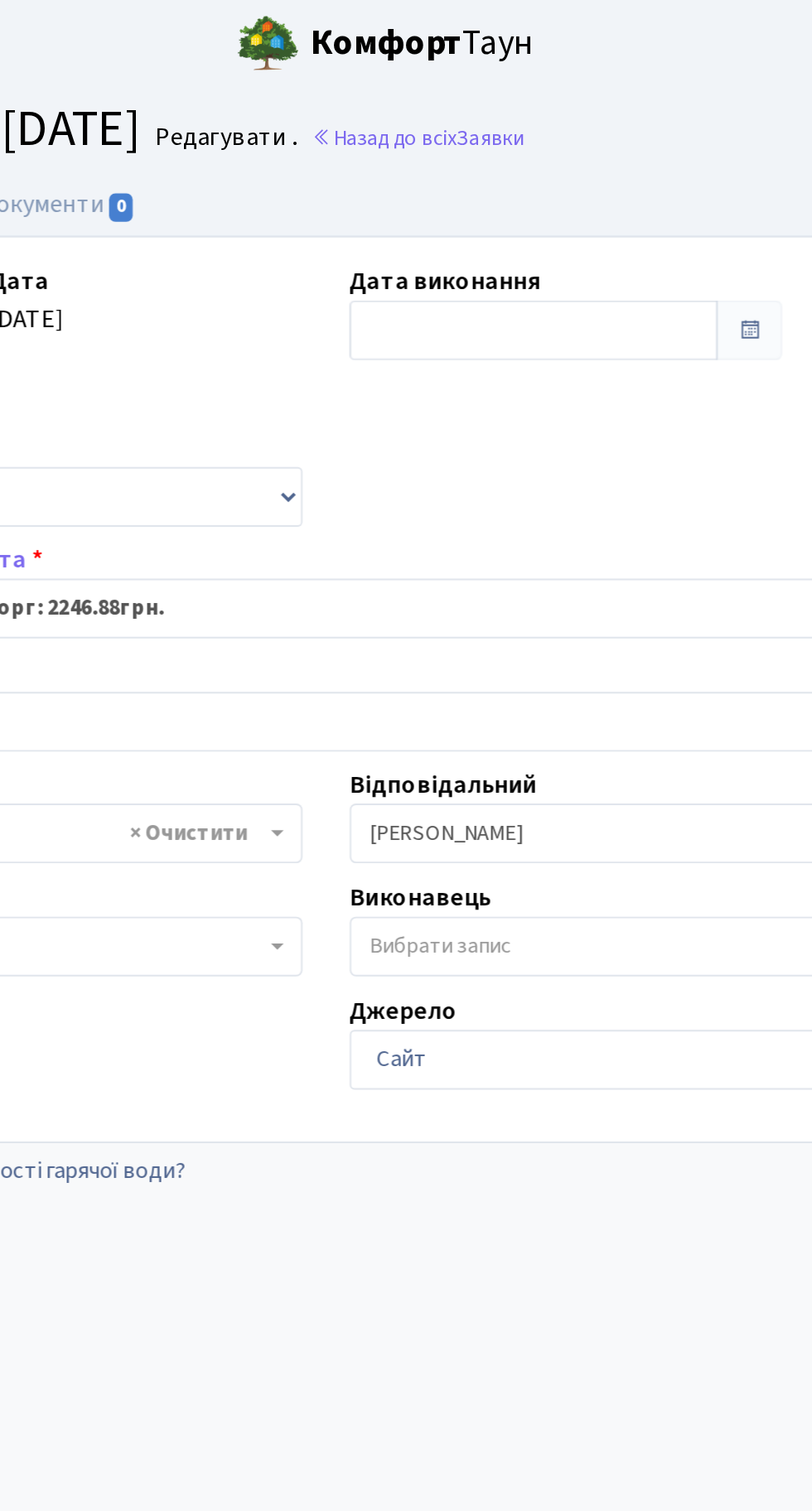
click at [523, 240] on div "№ вх. 7940 Дата 11.09.2025 Дата виконання Автор Кириченко Роман Миколайович ЖК …" at bounding box center [406, 511] width 759 height 747
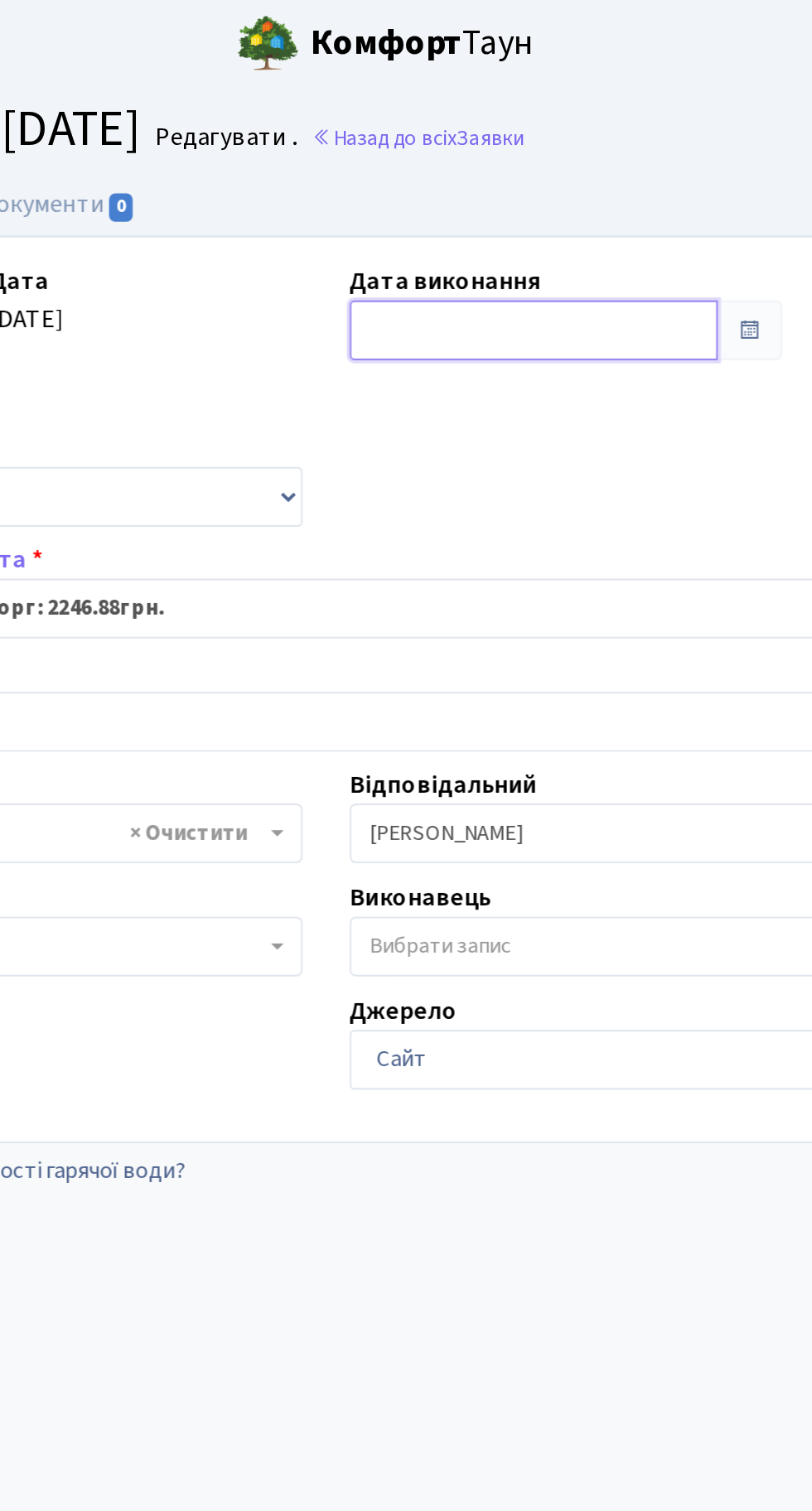
click at [462, 181] on input "text" at bounding box center [515, 174] width 194 height 31
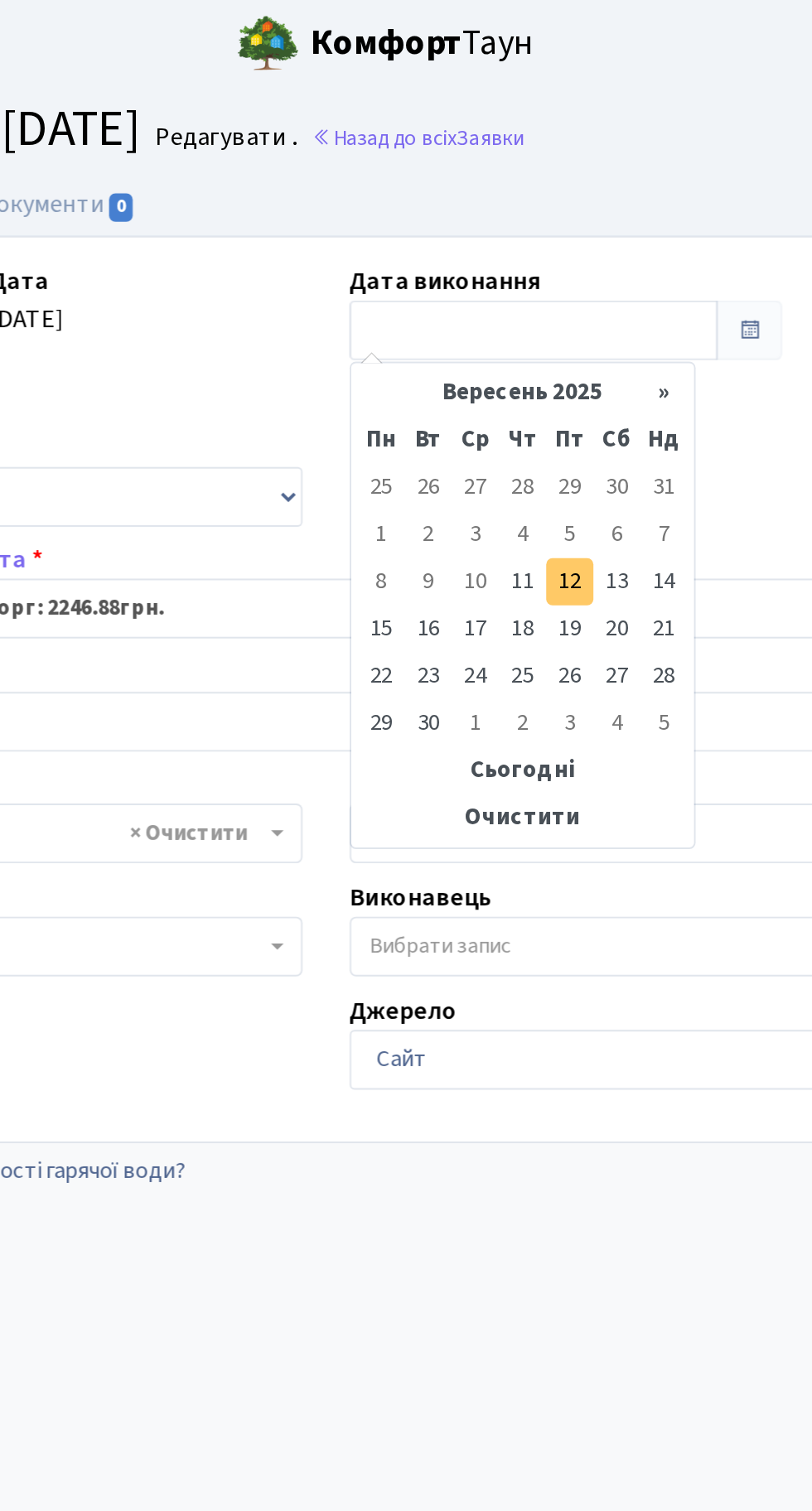
click at [531, 309] on td "12" at bounding box center [534, 306] width 25 height 25
type input "[DATE]"
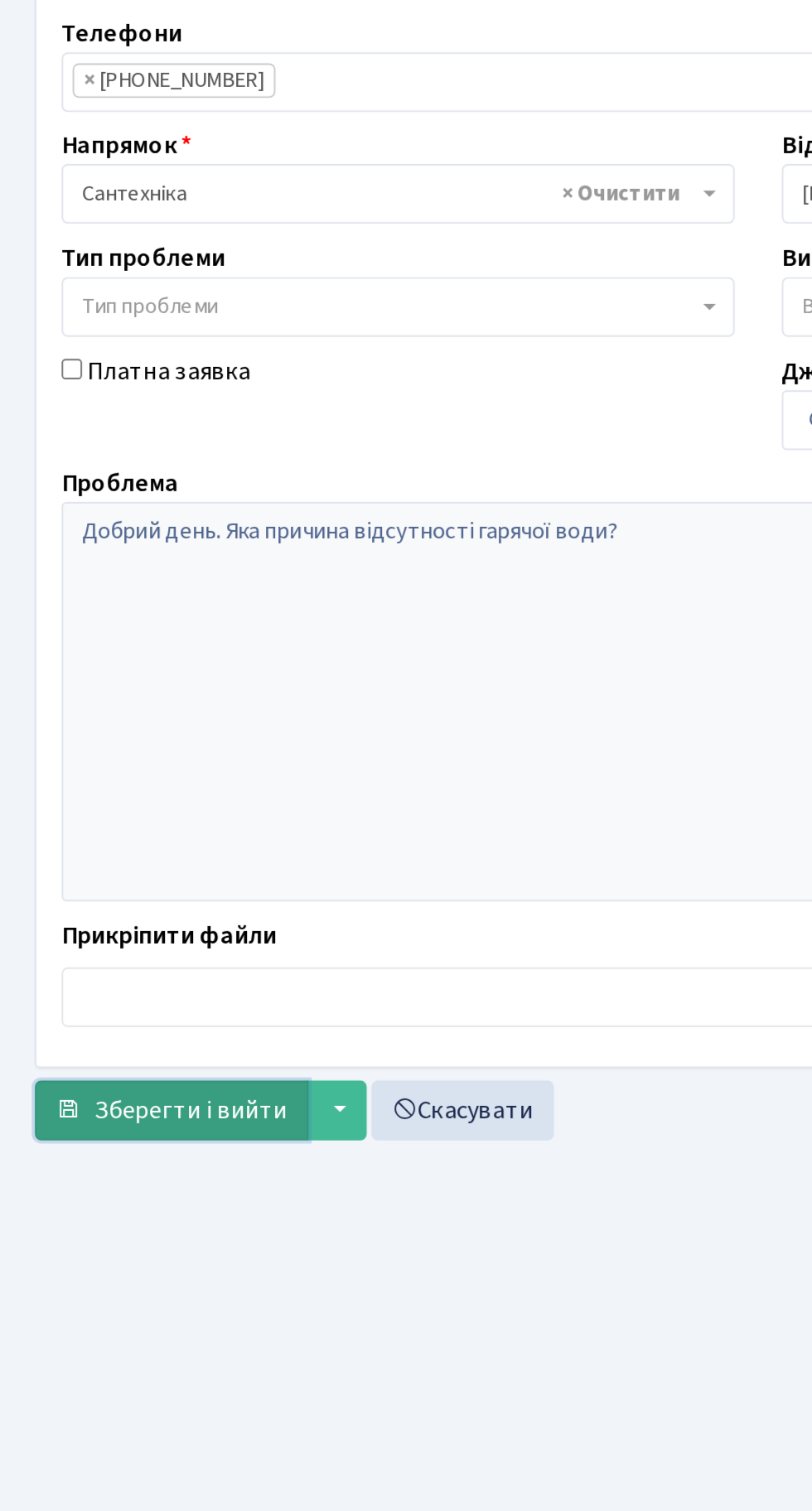
click at [101, 919] on span "Зберегти і вийти" at bounding box center [107, 922] width 102 height 19
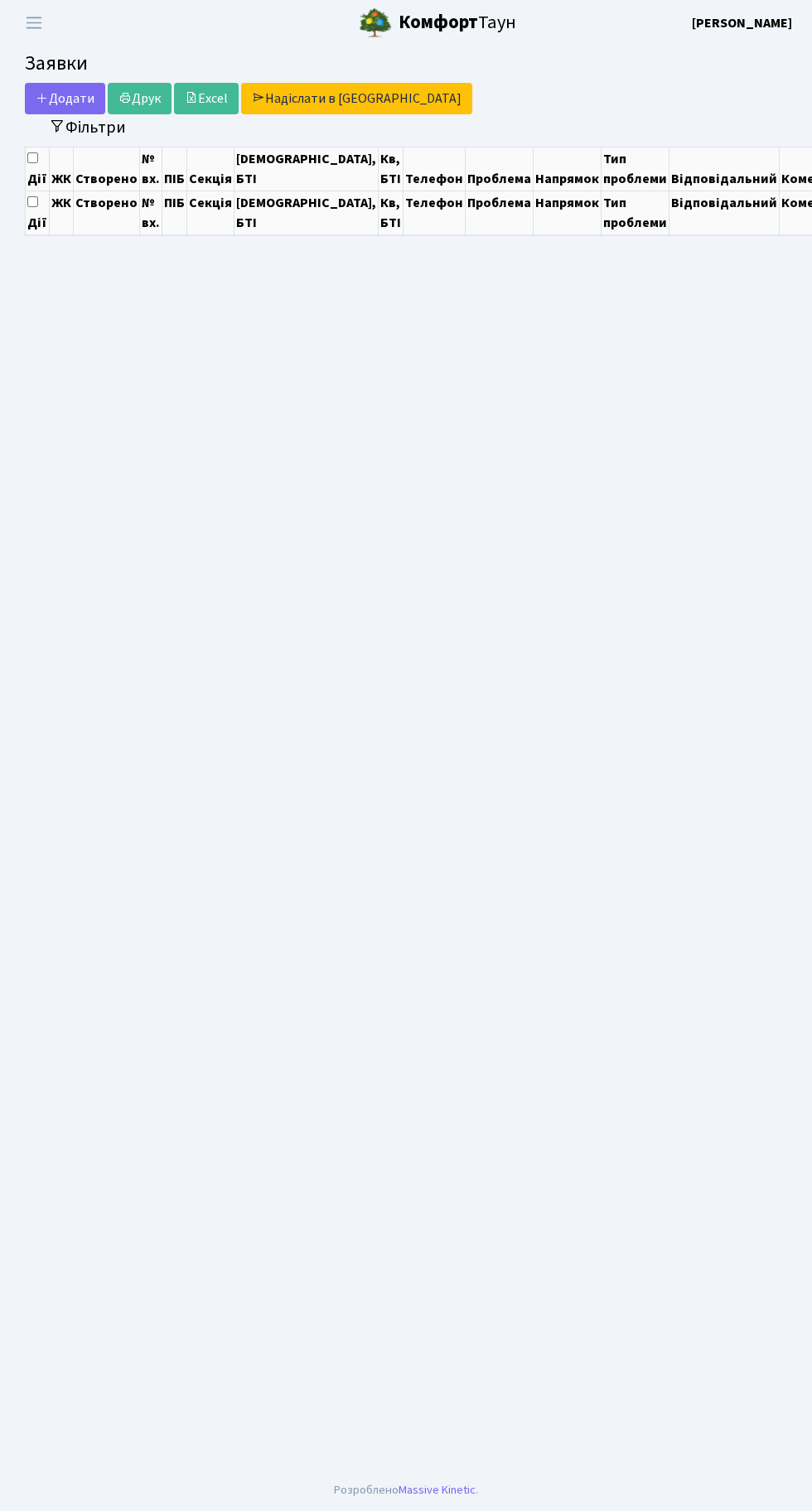
select select "25"
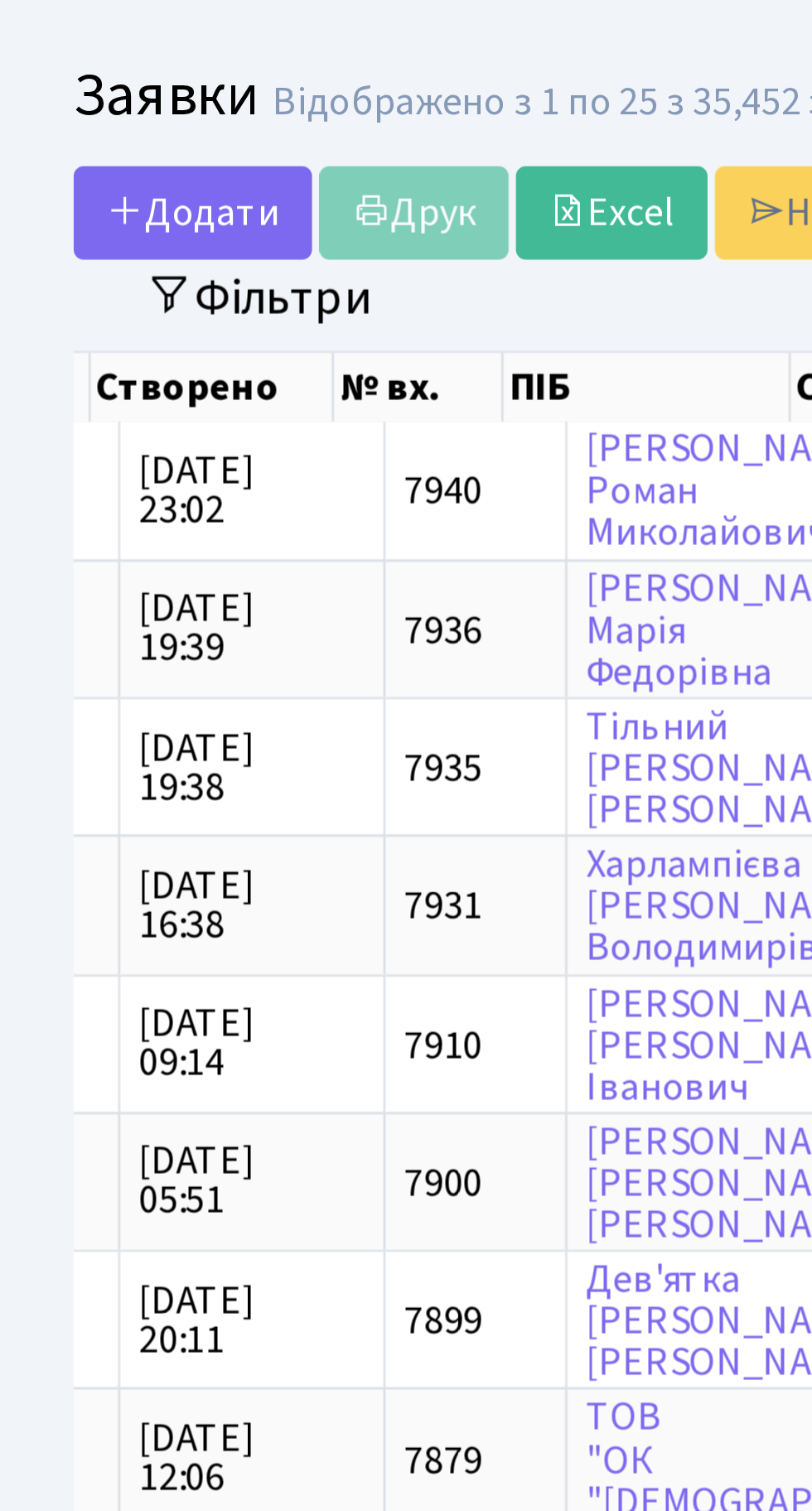
scroll to position [0, 118]
